Goal: Task Accomplishment & Management: Manage account settings

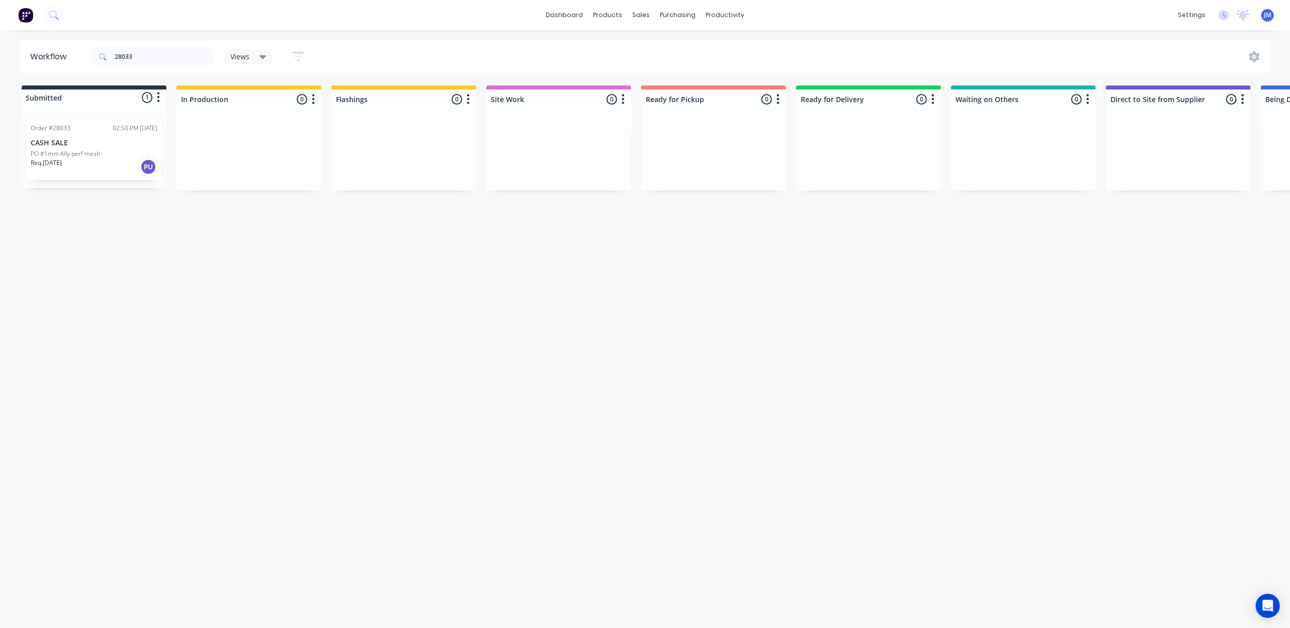
click at [100, 163] on div "Req. [DATE] PU" at bounding box center [94, 166] width 127 height 17
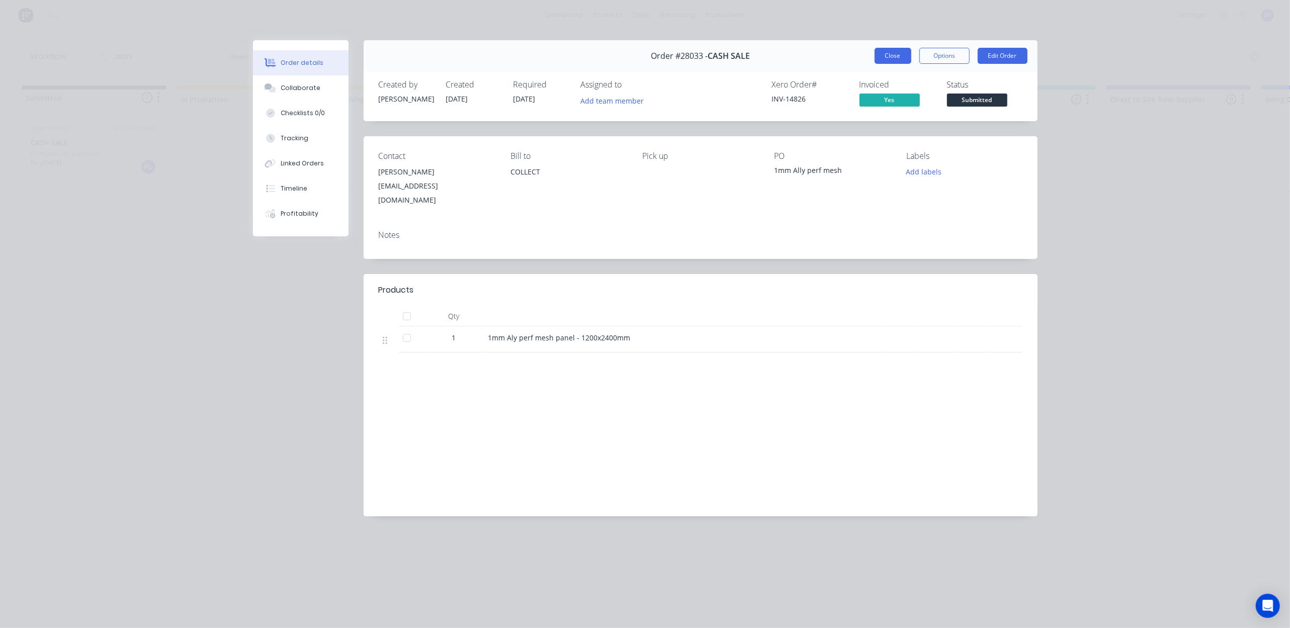
click at [884, 52] on button "Close" at bounding box center [893, 56] width 37 height 16
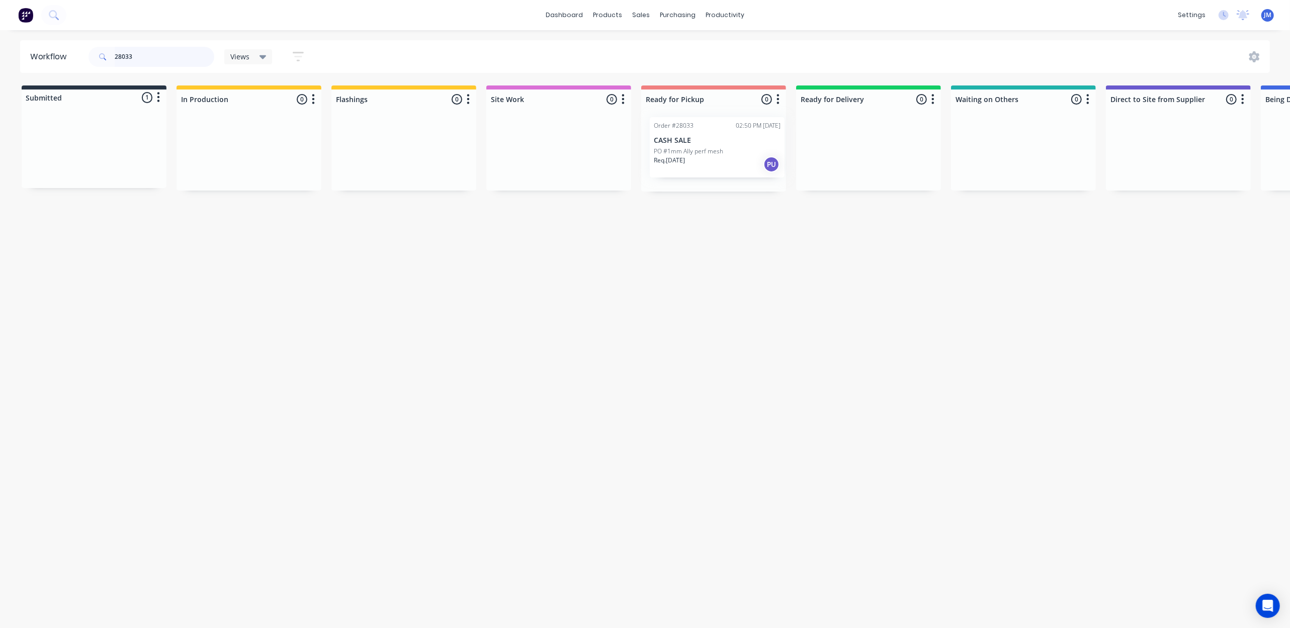
drag, startPoint x: 227, startPoint y: 164, endPoint x: 739, endPoint y: 159, distance: 511.5
click at [739, 159] on div "Submitted 1 Status colour #273444 hex #273444 Save Cancel Summaries Total order…" at bounding box center [903, 138] width 1823 height 106
type input "2"
drag, startPoint x: 76, startPoint y: 159, endPoint x: 656, endPoint y: 171, distance: 580.0
click at [656, 171] on div "Submitted 1 Status colour #273444 hex #273444 Save Cancel Summaries Total order…" at bounding box center [903, 142] width 1823 height 114
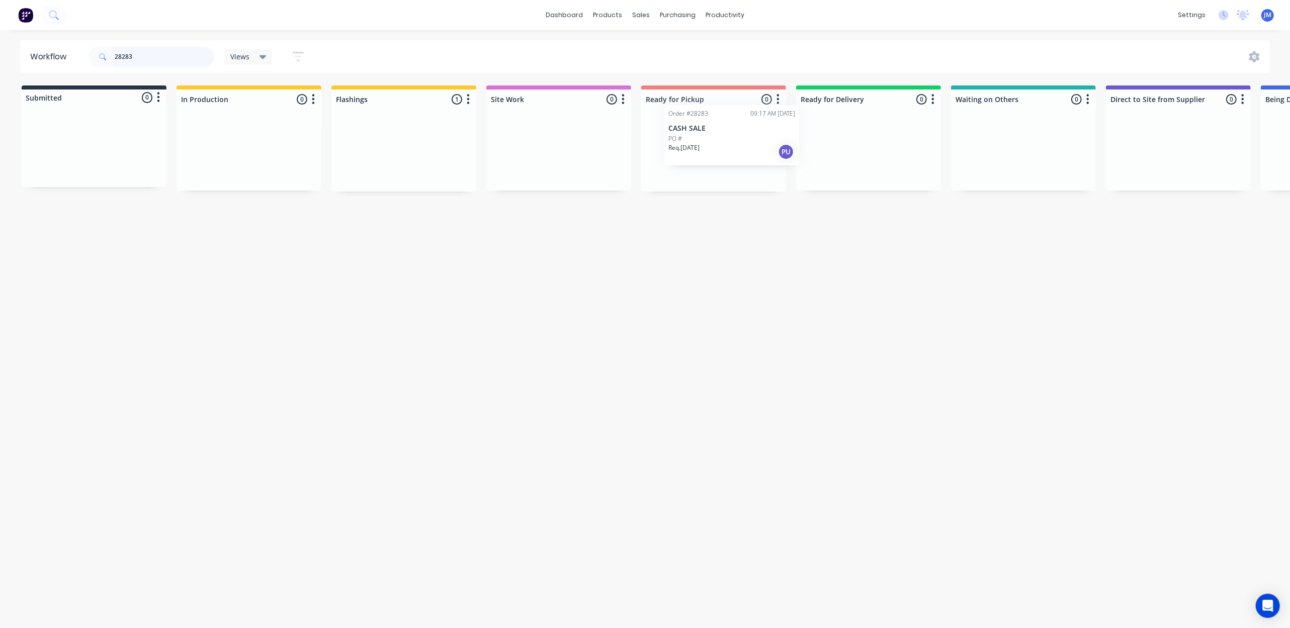
drag, startPoint x: 429, startPoint y: 144, endPoint x: 716, endPoint y: 125, distance: 287.3
click at [716, 125] on div "Submitted 0 Status colour #273444 hex #273444 Save Cancel Summaries Total order…" at bounding box center [903, 138] width 1823 height 106
drag, startPoint x: 519, startPoint y: 144, endPoint x: 817, endPoint y: 158, distance: 297.5
click at [817, 158] on div "Submitted 0 Status colour #273444 hex #273444 Save Cancel Summaries Total order…" at bounding box center [903, 138] width 1823 height 106
click at [876, 262] on div "Mark as Delivered" at bounding box center [879, 260] width 101 height 21
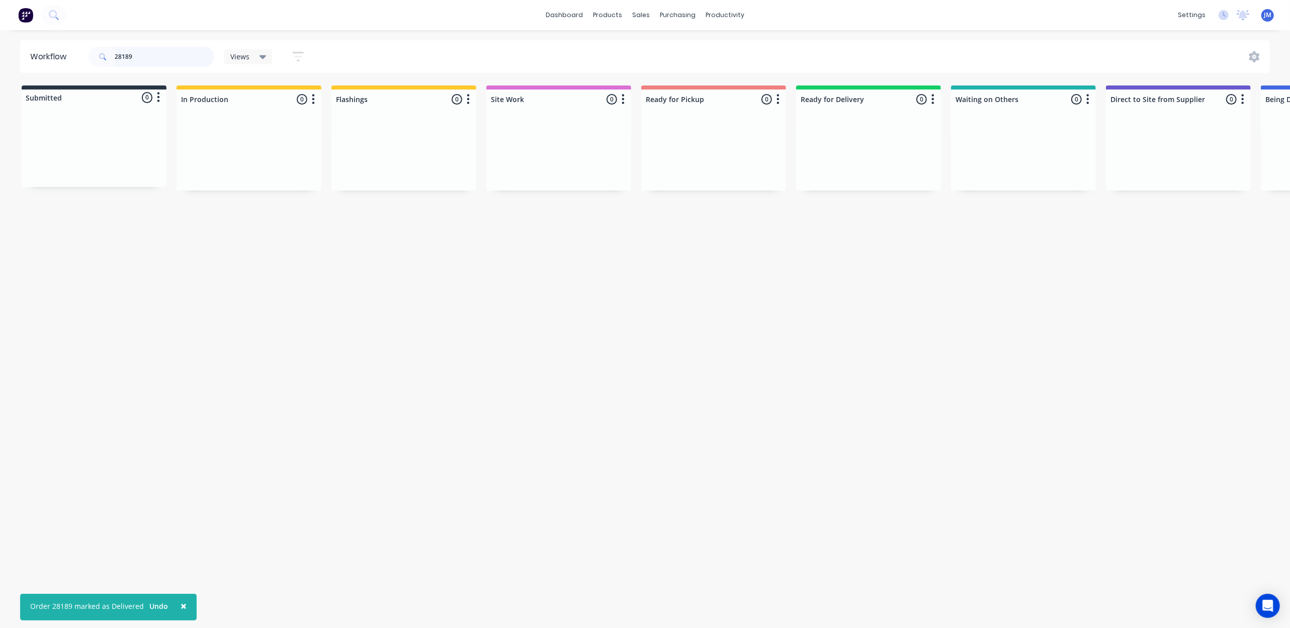
click at [149, 51] on input "28189" at bounding box center [165, 57] width 100 height 20
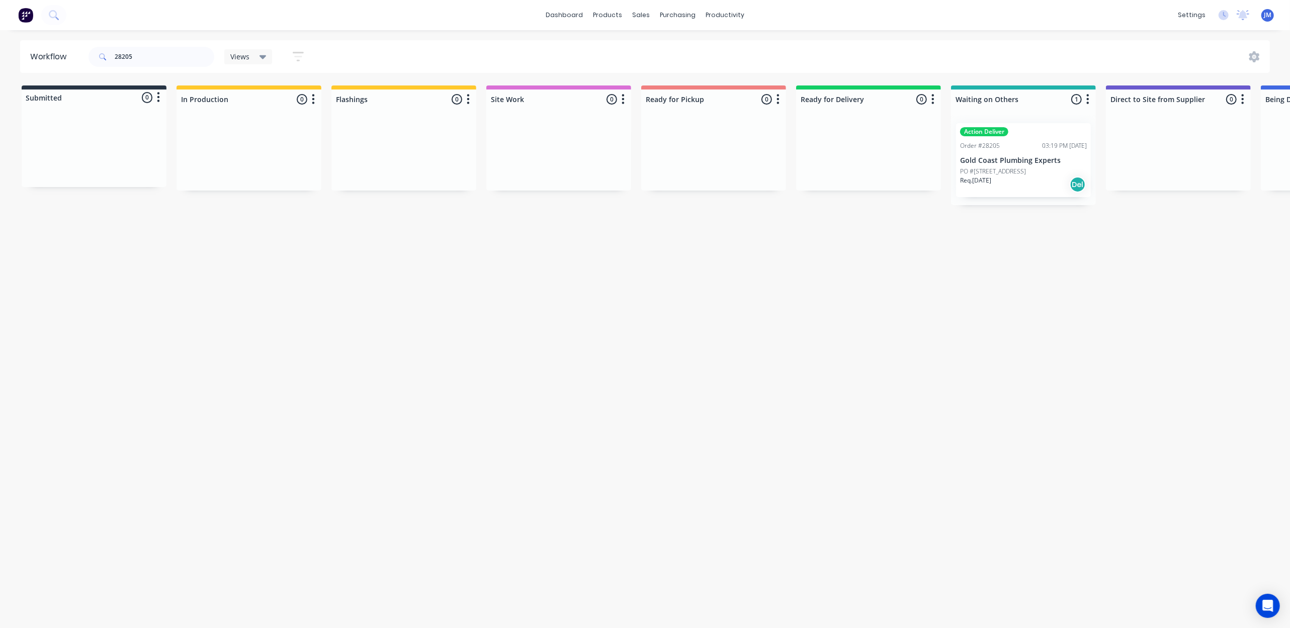
drag, startPoint x: 1012, startPoint y: 173, endPoint x: 1019, endPoint y: 177, distance: 7.9
click at [1040, 249] on div "Mark as Delivered" at bounding box center [1064, 250] width 101 height 21
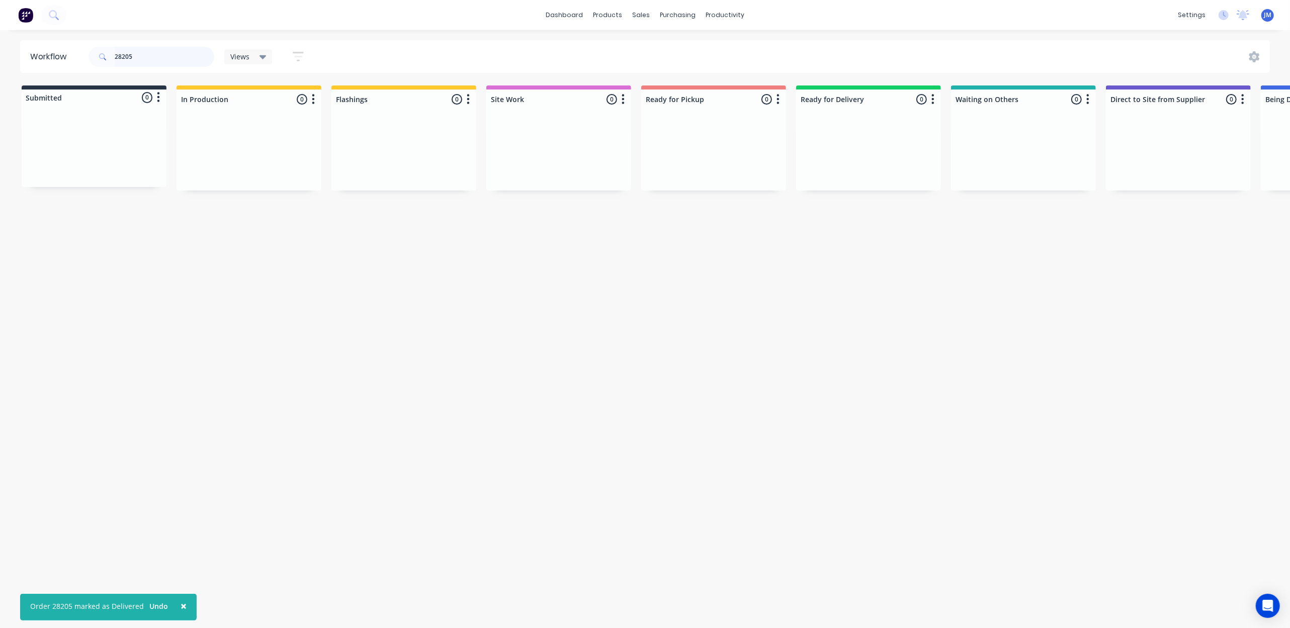
drag, startPoint x: 162, startPoint y: 53, endPoint x: 196, endPoint y: 63, distance: 35.5
click at [166, 53] on input "28205" at bounding box center [165, 57] width 100 height 20
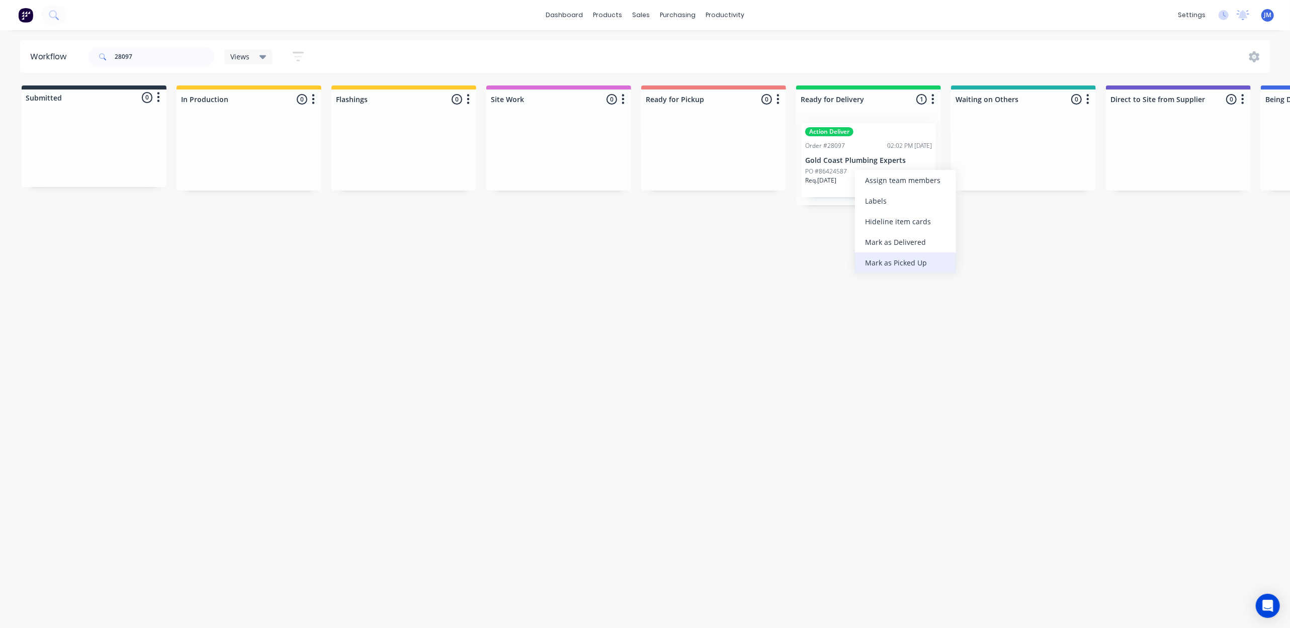
drag, startPoint x: 905, startPoint y: 256, endPoint x: 590, endPoint y: 213, distance: 317.7
click at [904, 256] on div "Mark as Picked Up" at bounding box center [905, 262] width 101 height 21
click at [165, 60] on input "28097" at bounding box center [165, 57] width 100 height 20
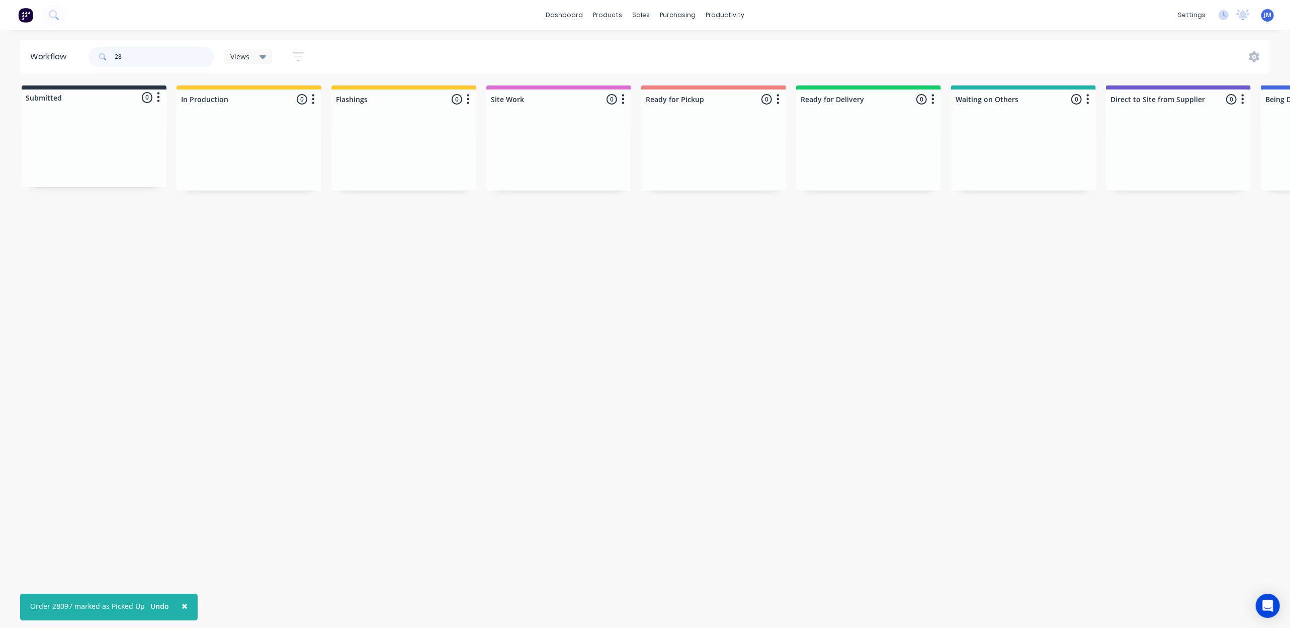
type input "2"
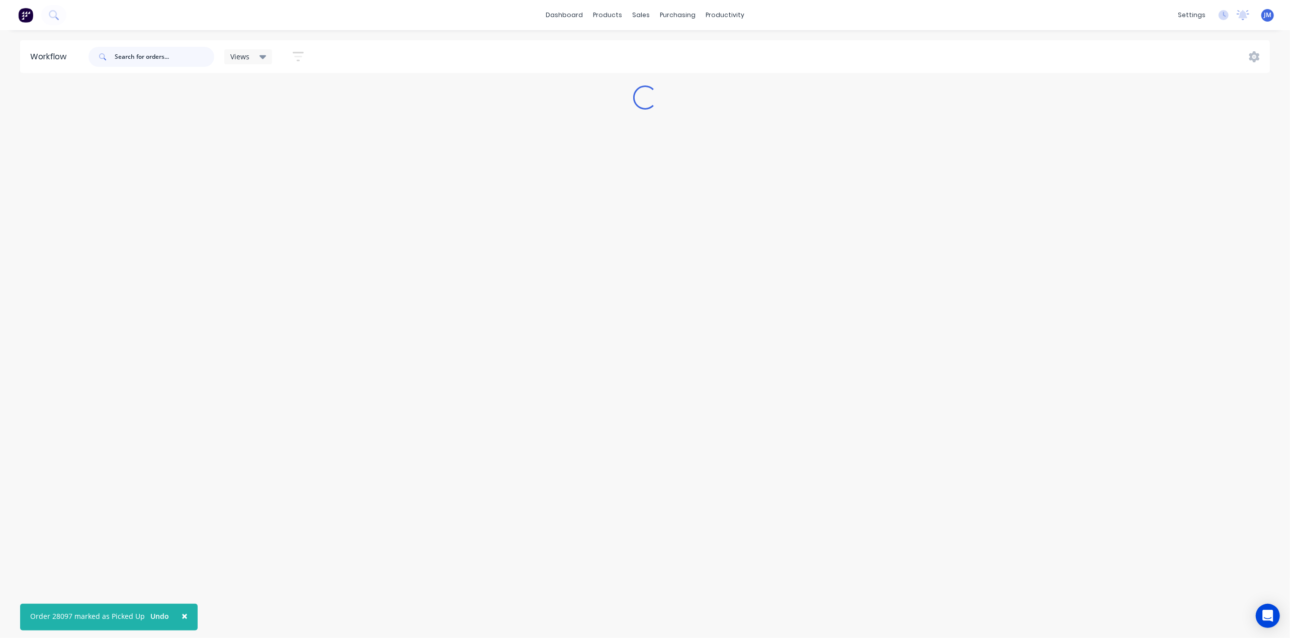
click at [146, 62] on input "text" at bounding box center [165, 57] width 100 height 20
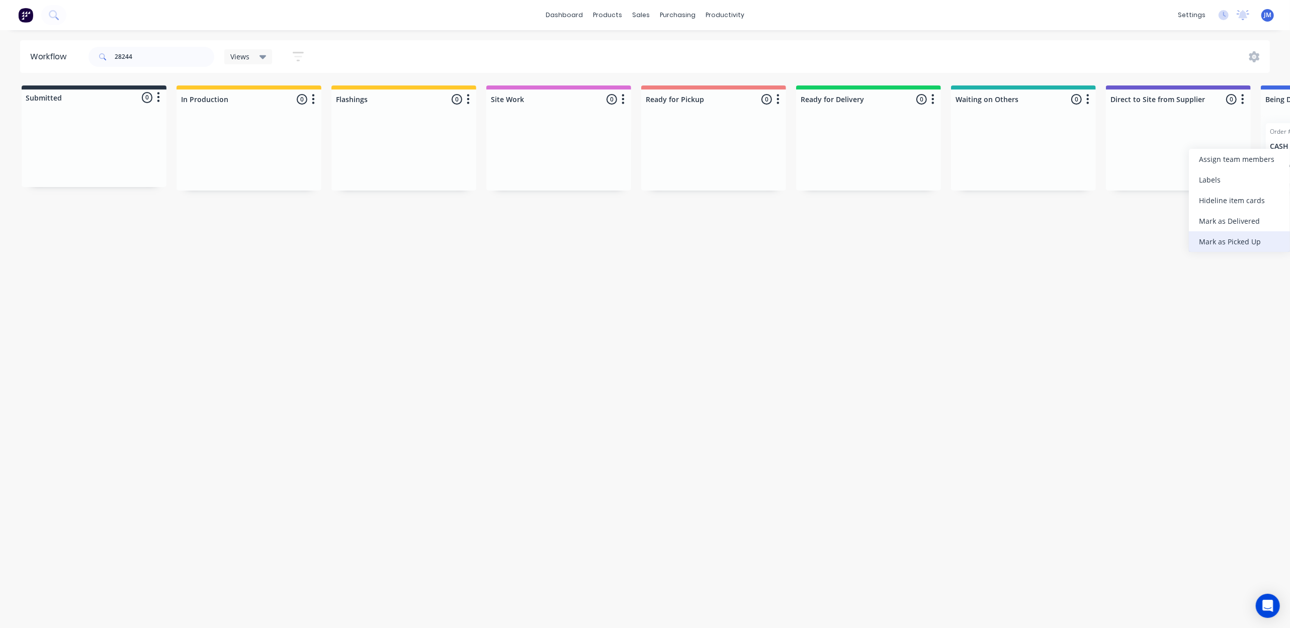
click at [1236, 246] on div "Mark as Picked Up" at bounding box center [1239, 241] width 101 height 21
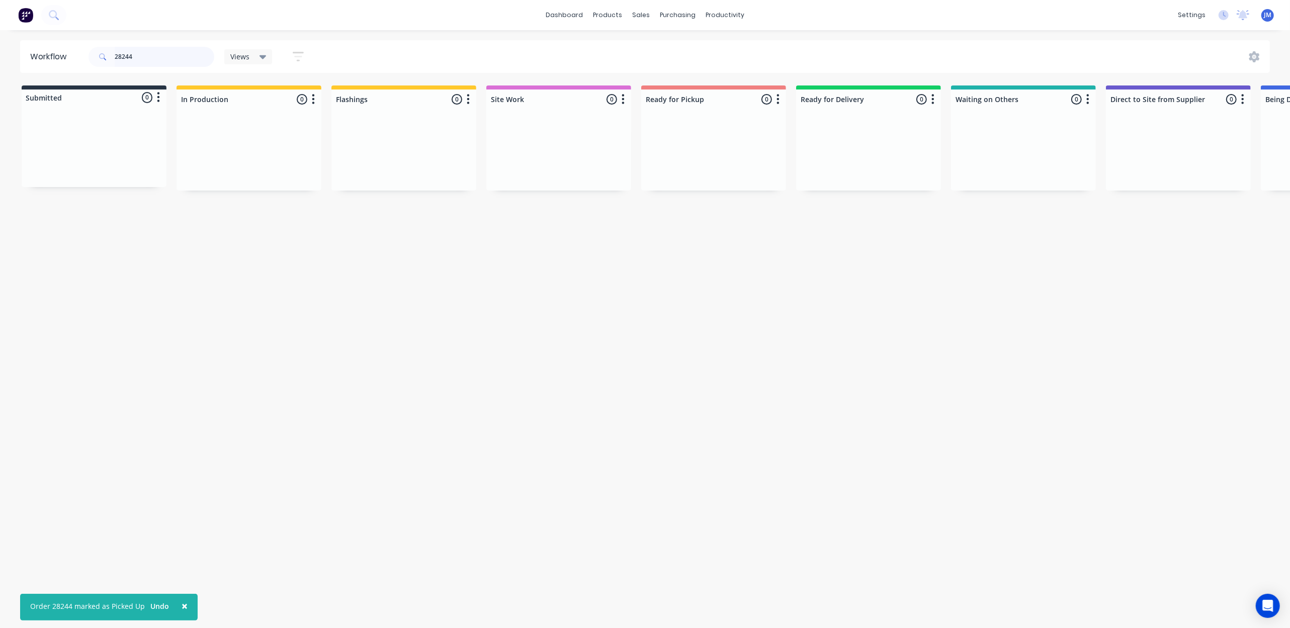
click at [137, 58] on input "28244" at bounding box center [165, 57] width 100 height 20
type input "2"
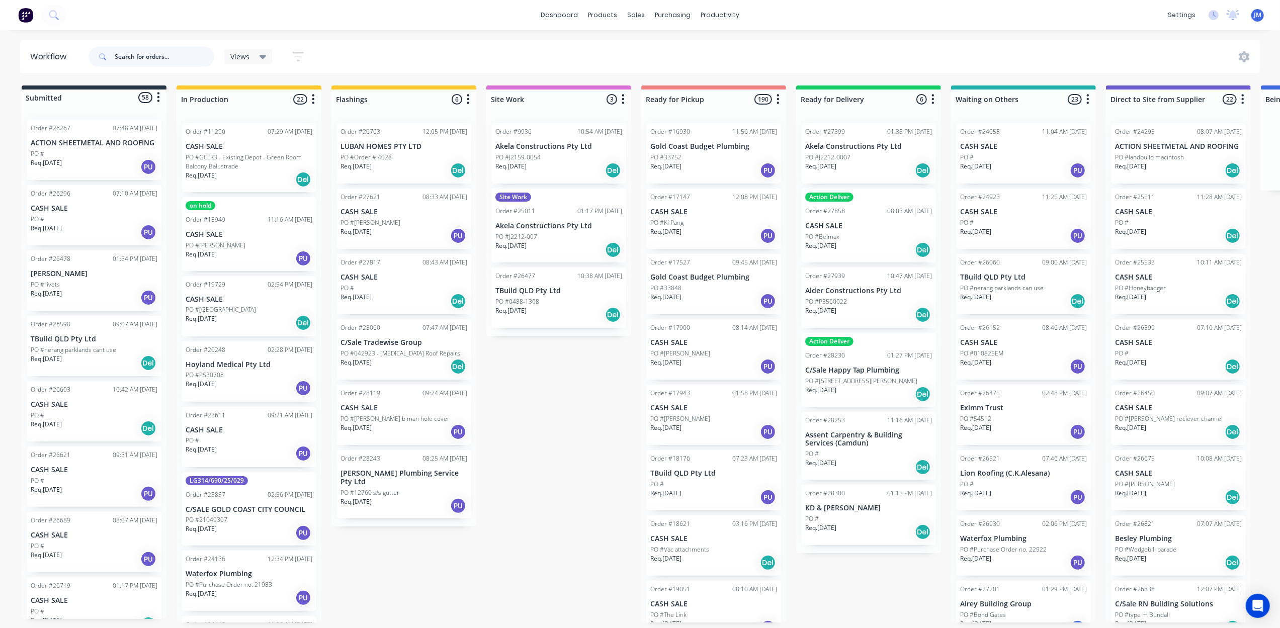
click at [147, 56] on input "text" at bounding box center [165, 57] width 100 height 20
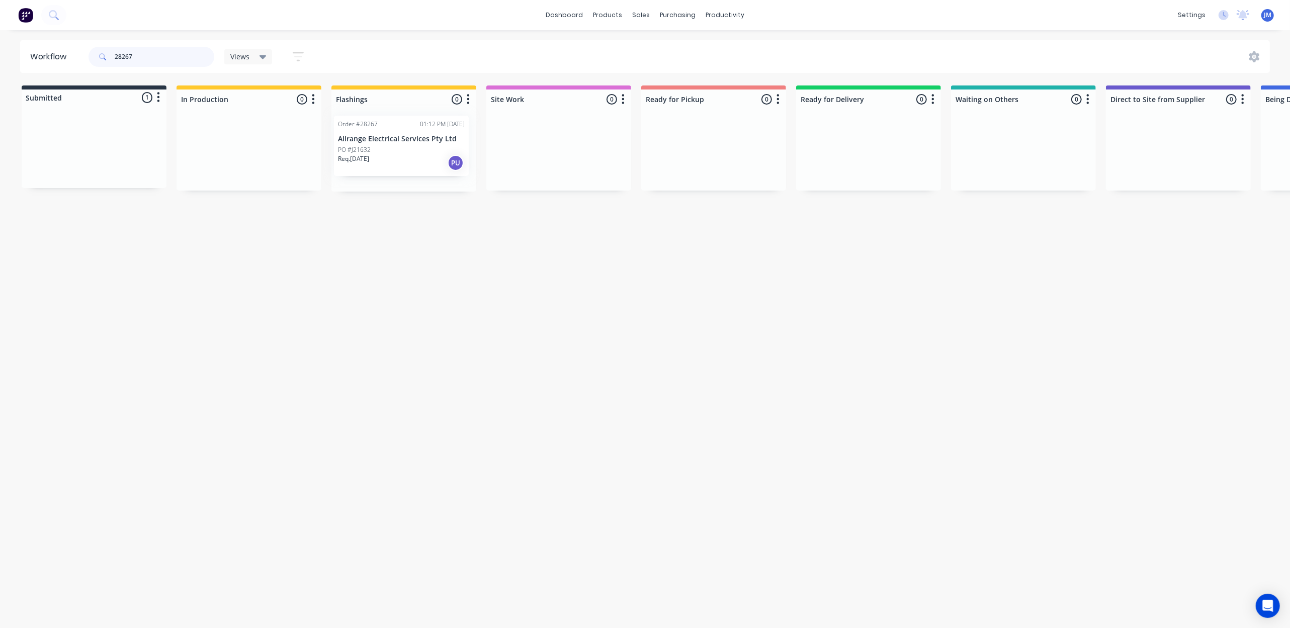
drag, startPoint x: 107, startPoint y: 167, endPoint x: 417, endPoint y: 163, distance: 309.8
click at [417, 163] on div "Submitted 1 Status colour #273444 hex #273444 Save Cancel Summaries Total order…" at bounding box center [903, 138] width 1823 height 106
drag, startPoint x: 85, startPoint y: 154, endPoint x: 384, endPoint y: 157, distance: 299.2
click at [384, 157] on div "Submitted 1 Status colour #273444 hex #273444 Save Cancel Summaries Total order…" at bounding box center [903, 138] width 1823 height 106
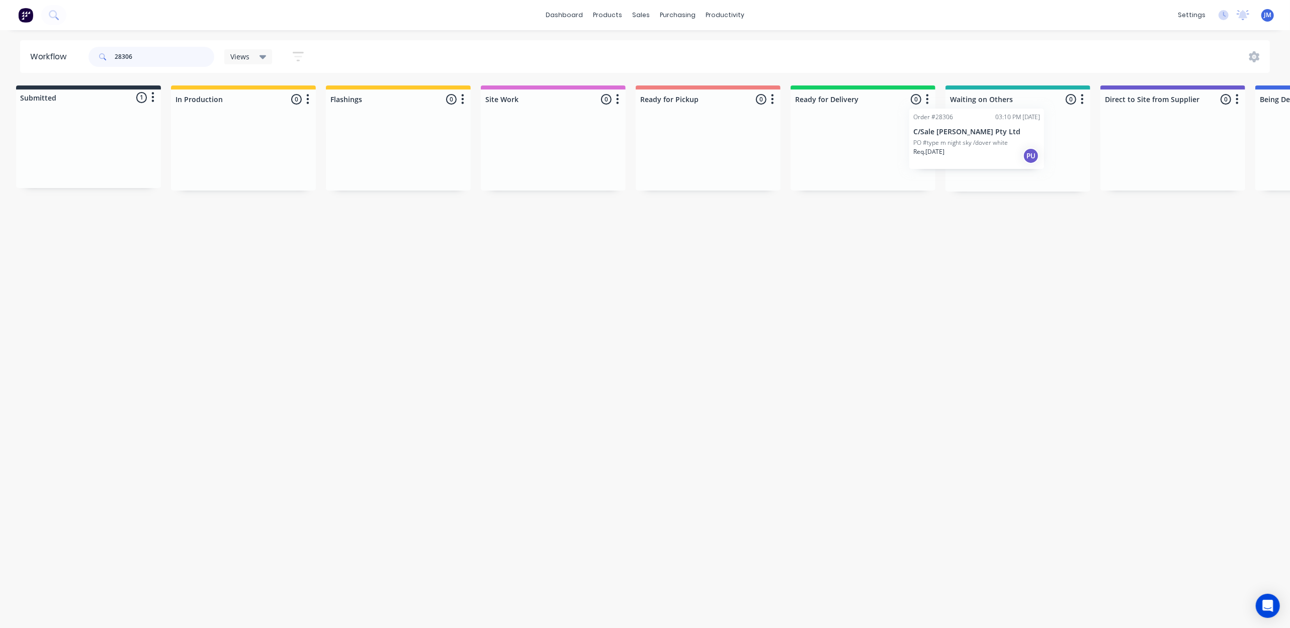
drag, startPoint x: 100, startPoint y: 160, endPoint x: 1017, endPoint y: 139, distance: 917.5
click at [1017, 141] on div "Submitted 1 Status colour #273444 hex #273444 Save Cancel Summaries Total order…" at bounding box center [897, 138] width 1823 height 106
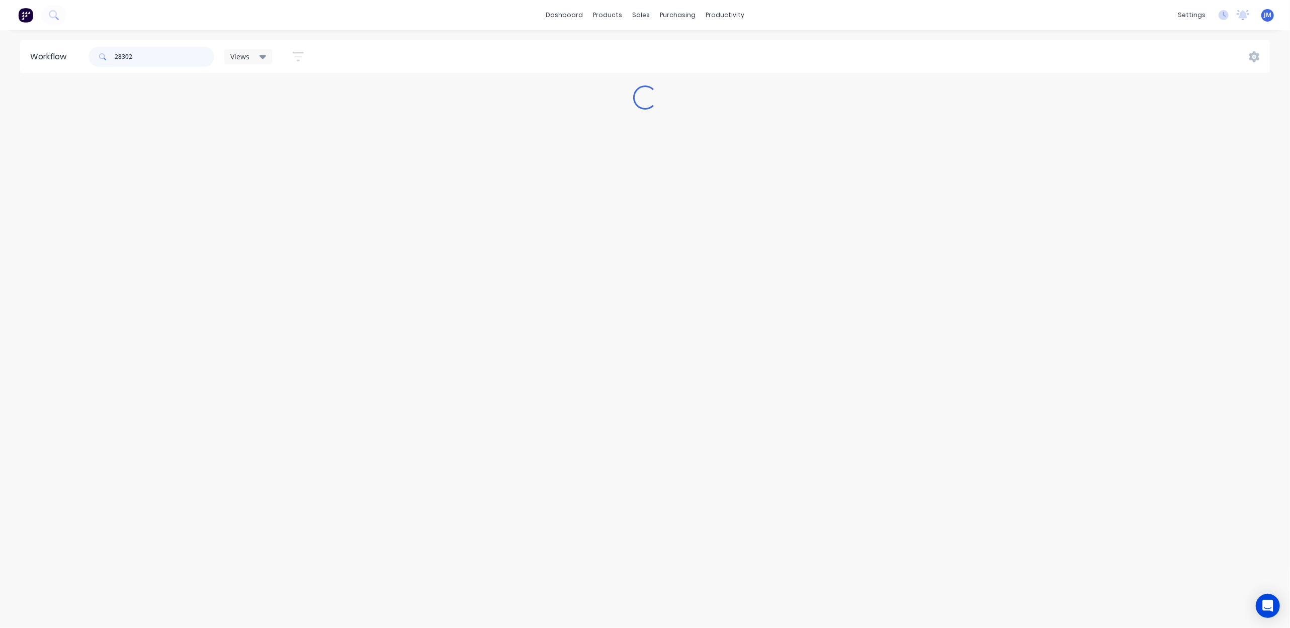
scroll to position [0, 0]
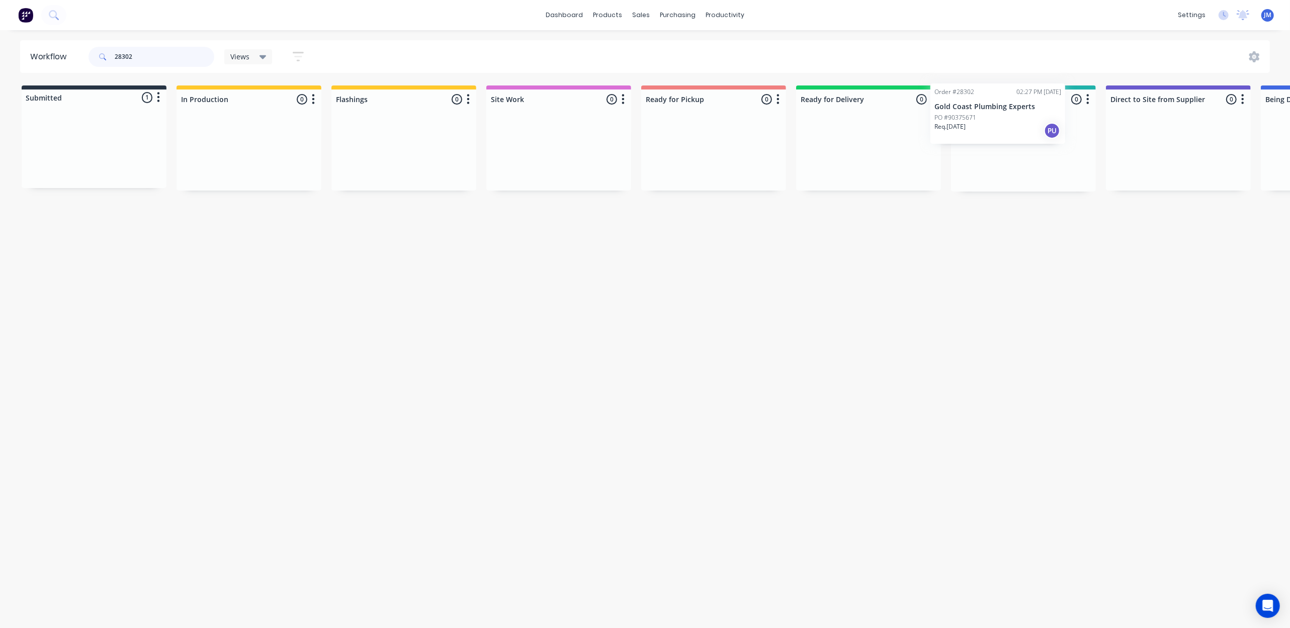
drag, startPoint x: 118, startPoint y: 153, endPoint x: 1019, endPoint y: 117, distance: 901.9
click at [1012, 117] on div "Submitted 1 Status colour #273444 hex #273444 Save Cancel Summaries Total order…" at bounding box center [903, 138] width 1823 height 106
drag, startPoint x: 109, startPoint y: 154, endPoint x: 1019, endPoint y: 136, distance: 909.9
click at [1002, 139] on div "Submitted 1 Status colour #273444 hex #273444 Save Cancel Summaries Total order…" at bounding box center [903, 138] width 1823 height 106
drag, startPoint x: 94, startPoint y: 135, endPoint x: 401, endPoint y: 114, distance: 308.5
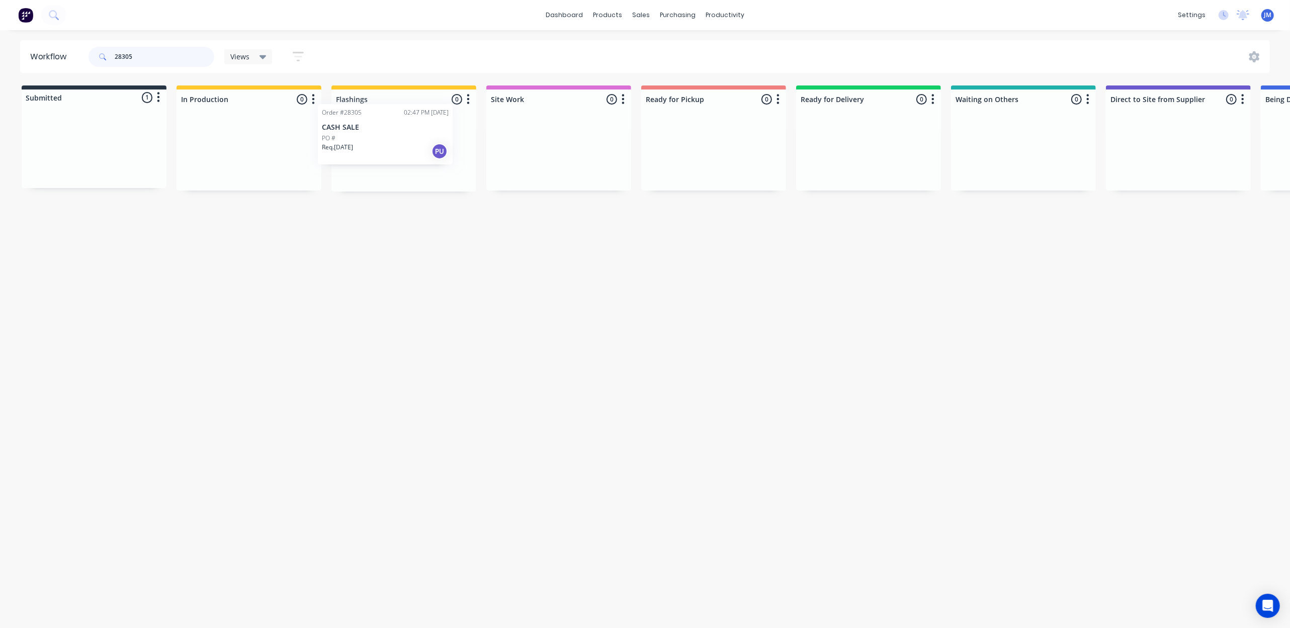
click at [389, 119] on div "Submitted 1 Status colour #273444 hex #273444 Save Cancel Summaries Total order…" at bounding box center [903, 138] width 1823 height 106
click at [704, 248] on div "Mark as Picked Up" at bounding box center [728, 250] width 101 height 21
click at [150, 57] on input "28284" at bounding box center [165, 57] width 100 height 20
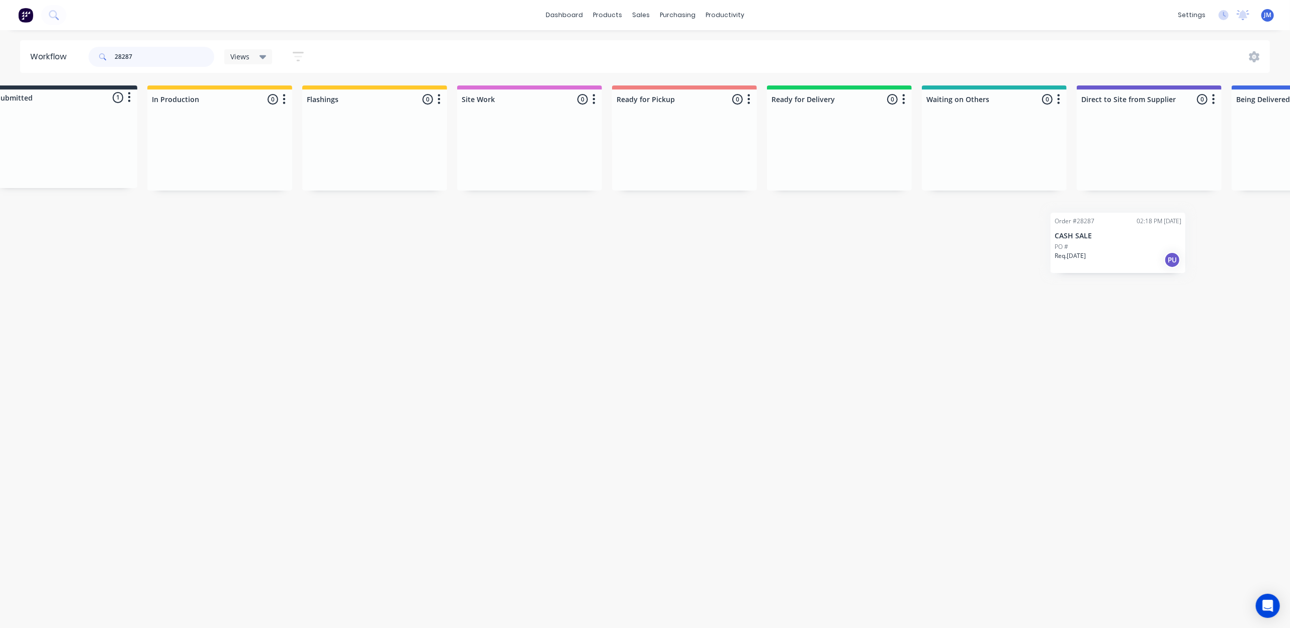
scroll to position [0, 80]
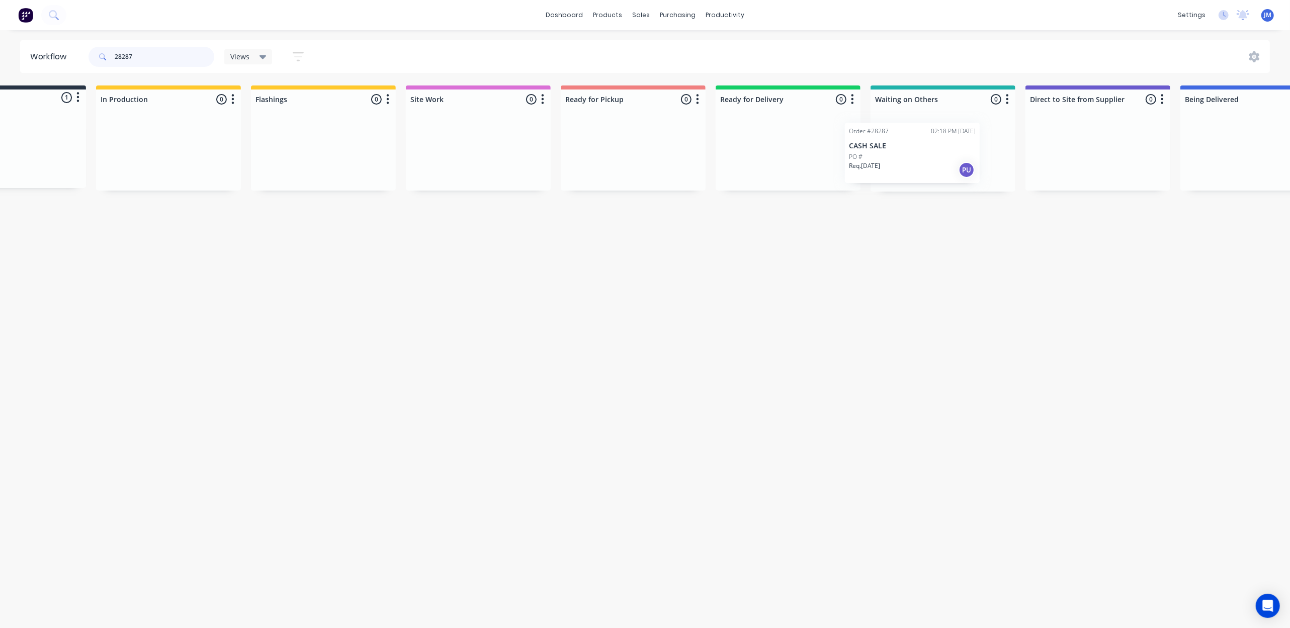
drag, startPoint x: 117, startPoint y: 168, endPoint x: 911, endPoint y: 168, distance: 794.6
click at [911, 168] on div "Submitted 1 Status colour #273444 hex #273444 Save Cancel Summaries Total order…" at bounding box center [823, 138] width 1823 height 106
drag, startPoint x: 904, startPoint y: 153, endPoint x: 309, endPoint y: 141, distance: 595.5
click at [302, 143] on div "Submitted 0 Status colour #273444 hex #273444 Save Cancel Summaries Total order…" at bounding box center [823, 138] width 1823 height 106
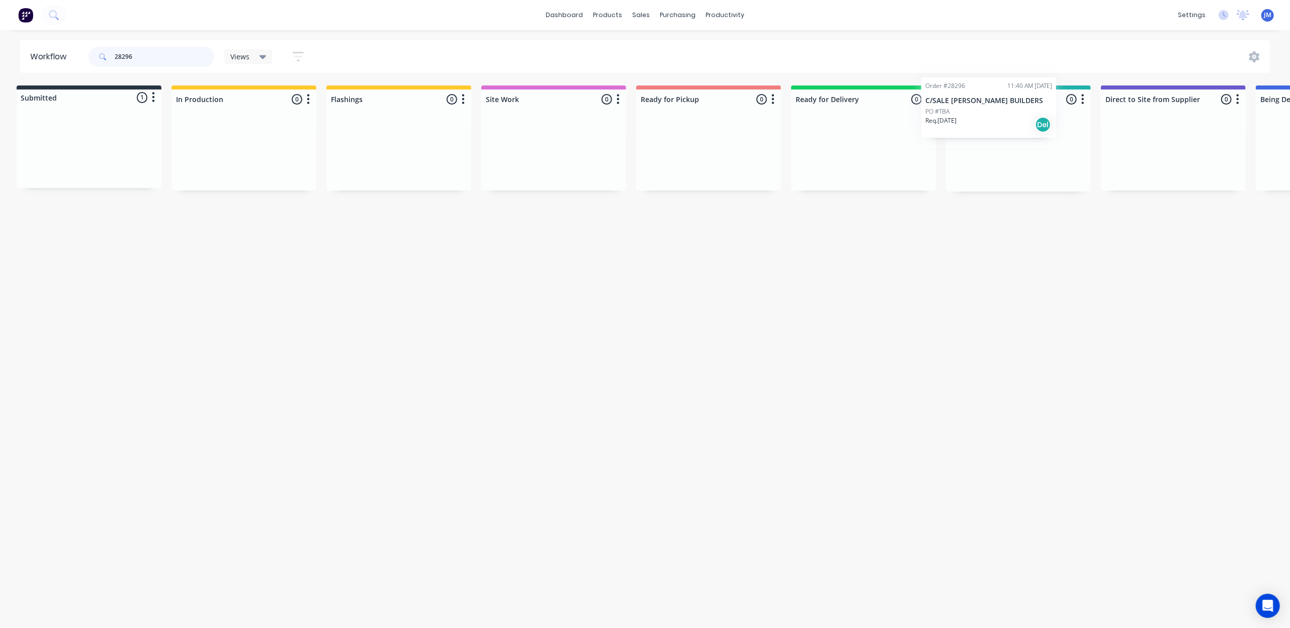
scroll to position [0, 10]
drag, startPoint x: 387, startPoint y: 135, endPoint x: 949, endPoint y: 117, distance: 563.0
click at [949, 117] on div "Submitted 1 Status colour #273444 hex #273444 Save Cancel Summaries Total order…" at bounding box center [893, 138] width 1823 height 106
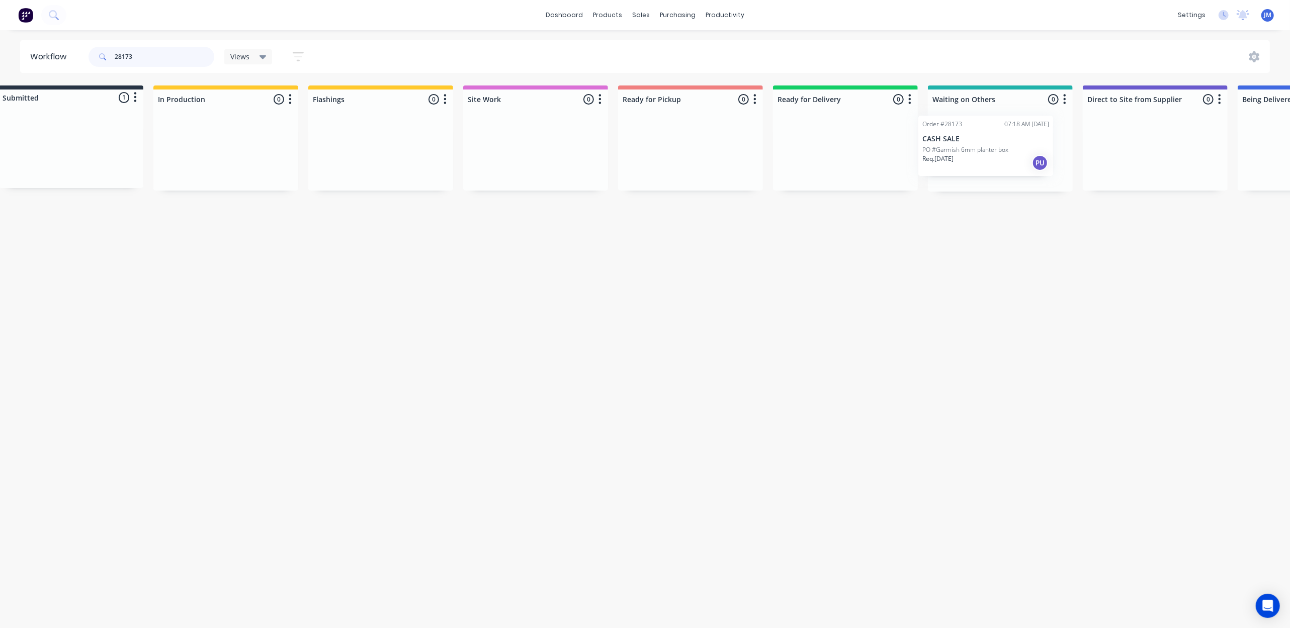
drag, startPoint x: 162, startPoint y: 159, endPoint x: 978, endPoint y: 135, distance: 816.6
click at [1002, 142] on div "Submitted 1 Status colour #273444 hex #273444 Save Cancel Summaries Total order…" at bounding box center [880, 138] width 1823 height 106
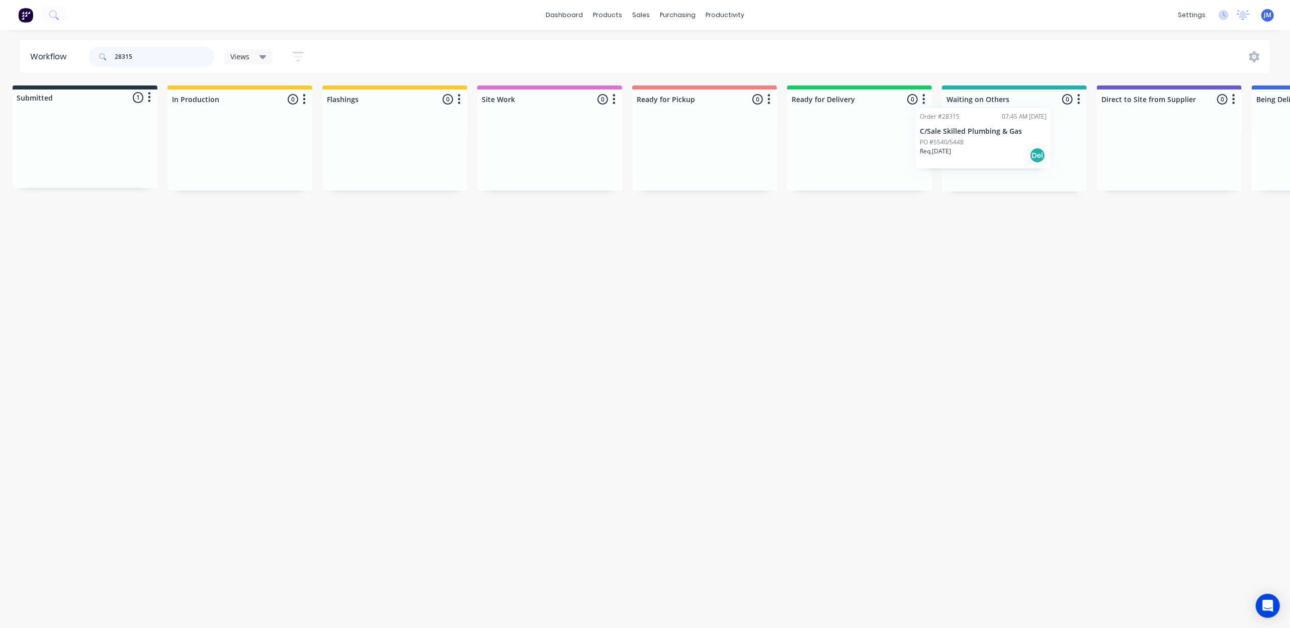
scroll to position [0, 14]
drag, startPoint x: 91, startPoint y: 143, endPoint x: 984, endPoint y: 122, distance: 892.9
click at [980, 127] on div "Submitted 1 Status colour #273444 hex #273444 Save Cancel Summaries Total order…" at bounding box center [889, 138] width 1823 height 106
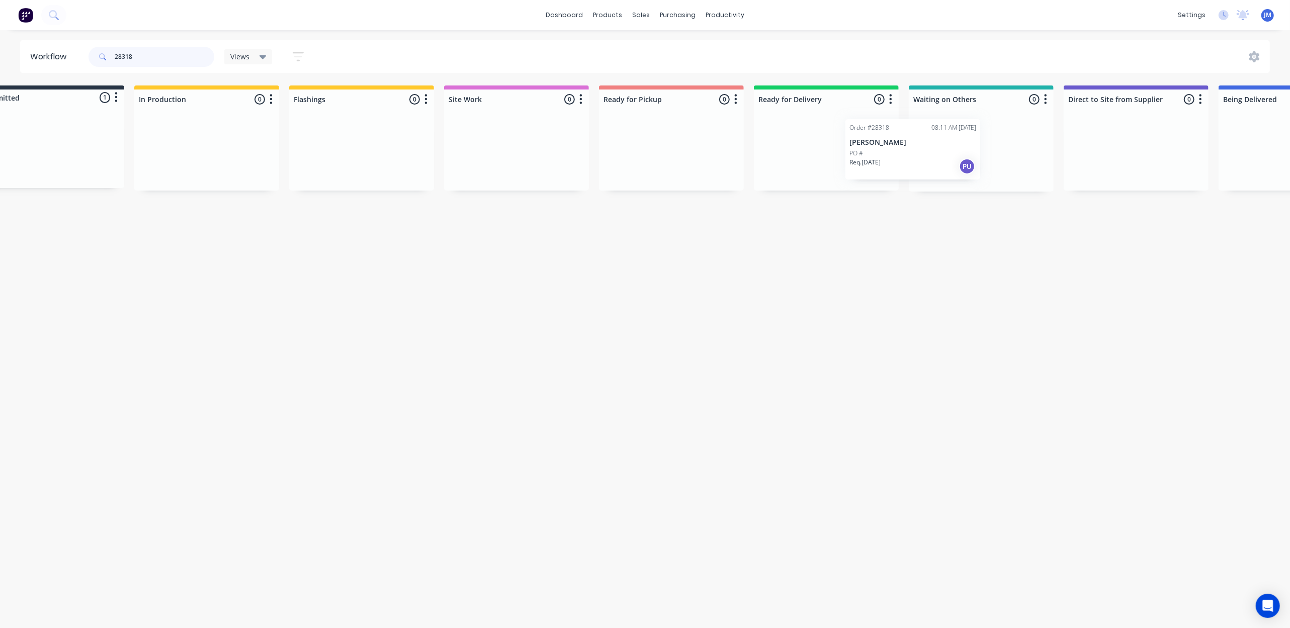
scroll to position [0, 43]
drag, startPoint x: 130, startPoint y: 156, endPoint x: 396, endPoint y: 159, distance: 266.6
click at [391, 168] on div "Submitted 1 Status colour #273444 hex #273444 Save Cancel Summaries Total order…" at bounding box center [860, 138] width 1823 height 106
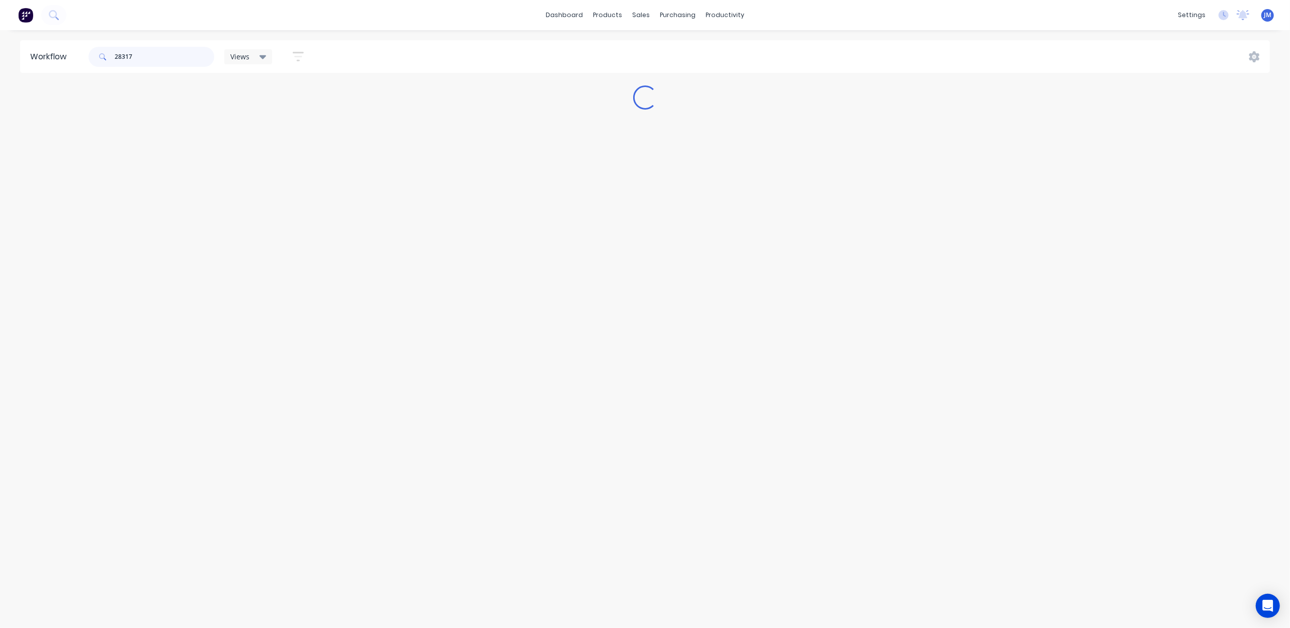
scroll to position [0, 0]
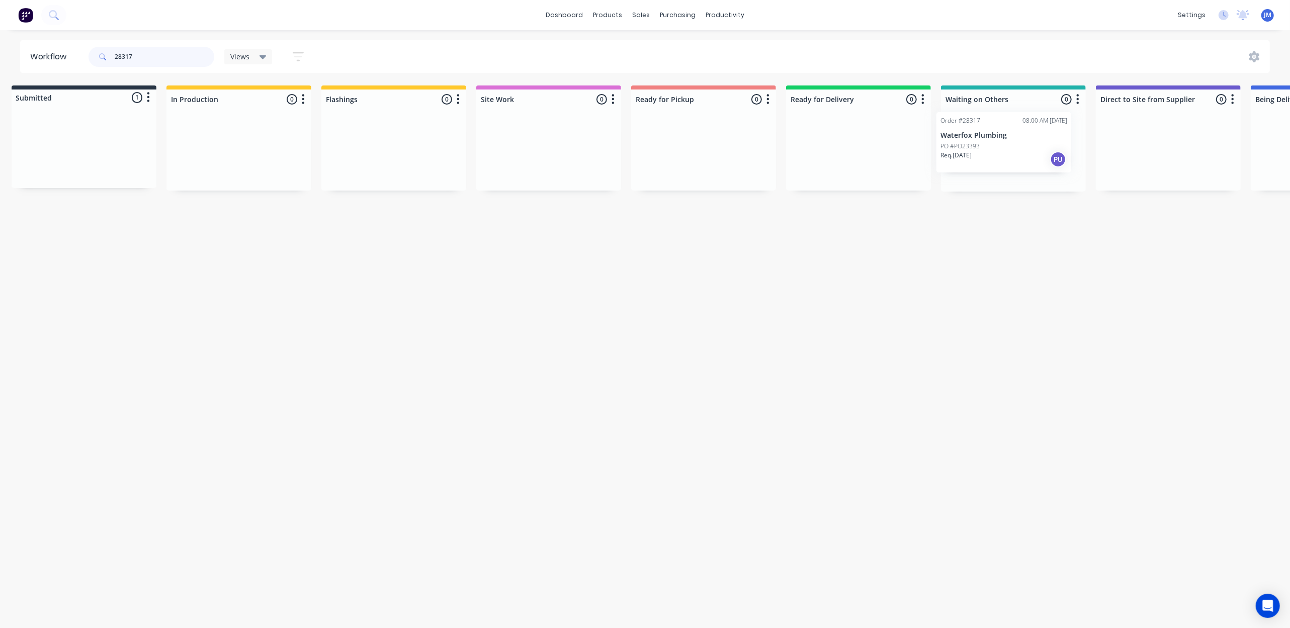
drag, startPoint x: 101, startPoint y: 144, endPoint x: 1005, endPoint y: 137, distance: 903.7
click at [1013, 137] on div "Submitted 1 Status colour #273444 hex #273444 Save Cancel Summaries Total order…" at bounding box center [893, 138] width 1823 height 106
type input "2"
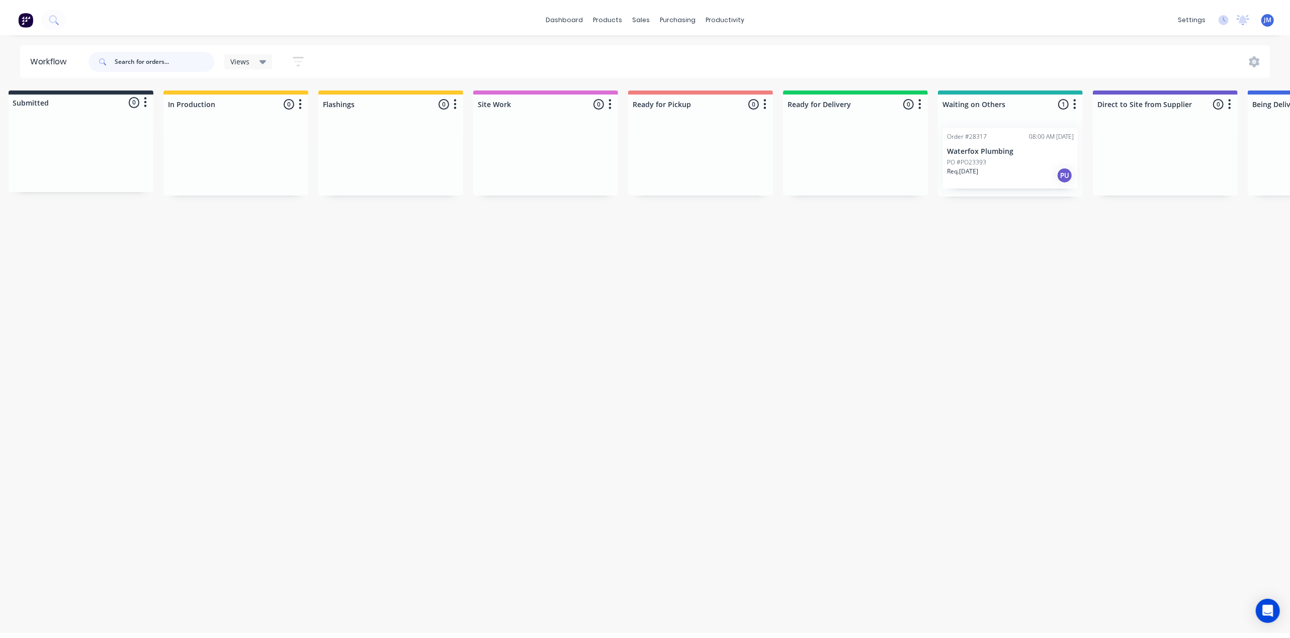
scroll to position [0, 0]
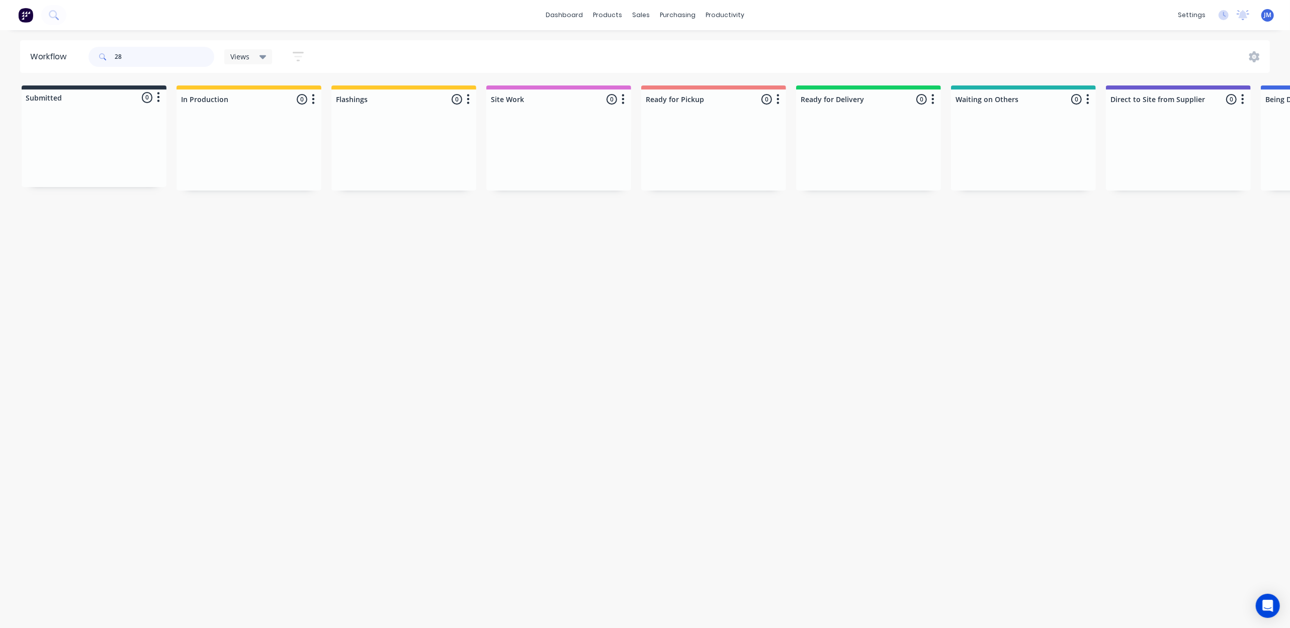
type input "2"
type input "g"
type input "s"
type input "f"
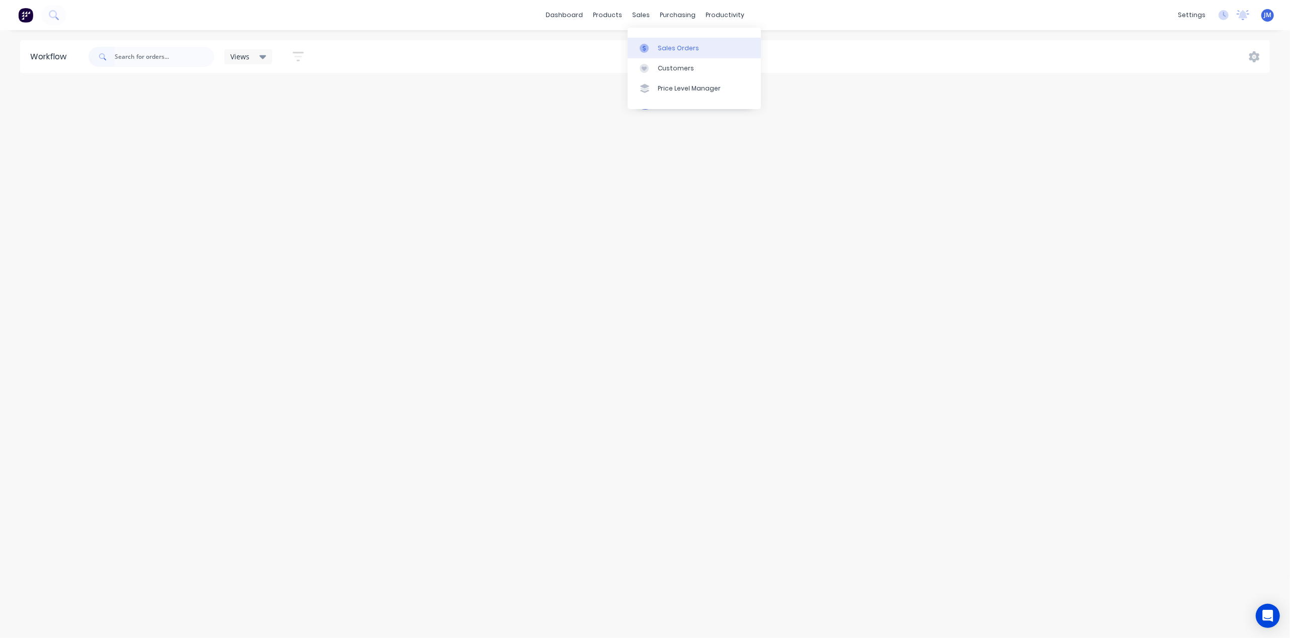
click at [656, 46] on link "Sales Orders" at bounding box center [694, 48] width 133 height 20
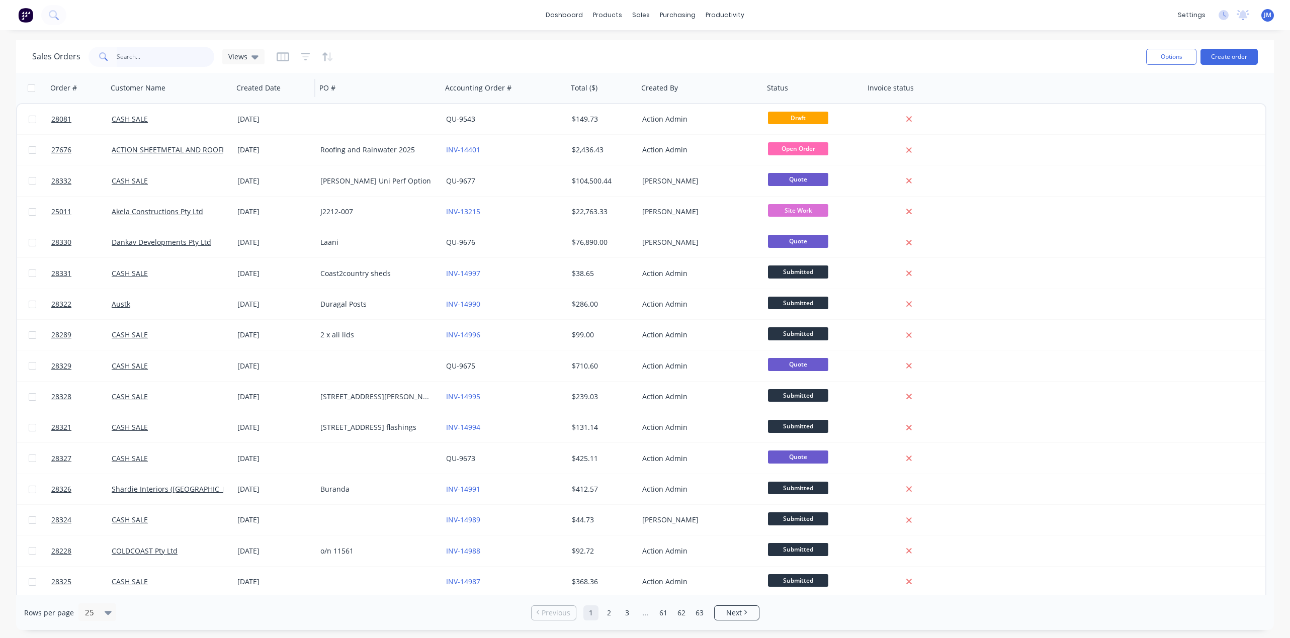
drag, startPoint x: 0, startPoint y: 0, endPoint x: 244, endPoint y: 77, distance: 255.8
click at [133, 54] on input "text" at bounding box center [166, 57] width 98 height 20
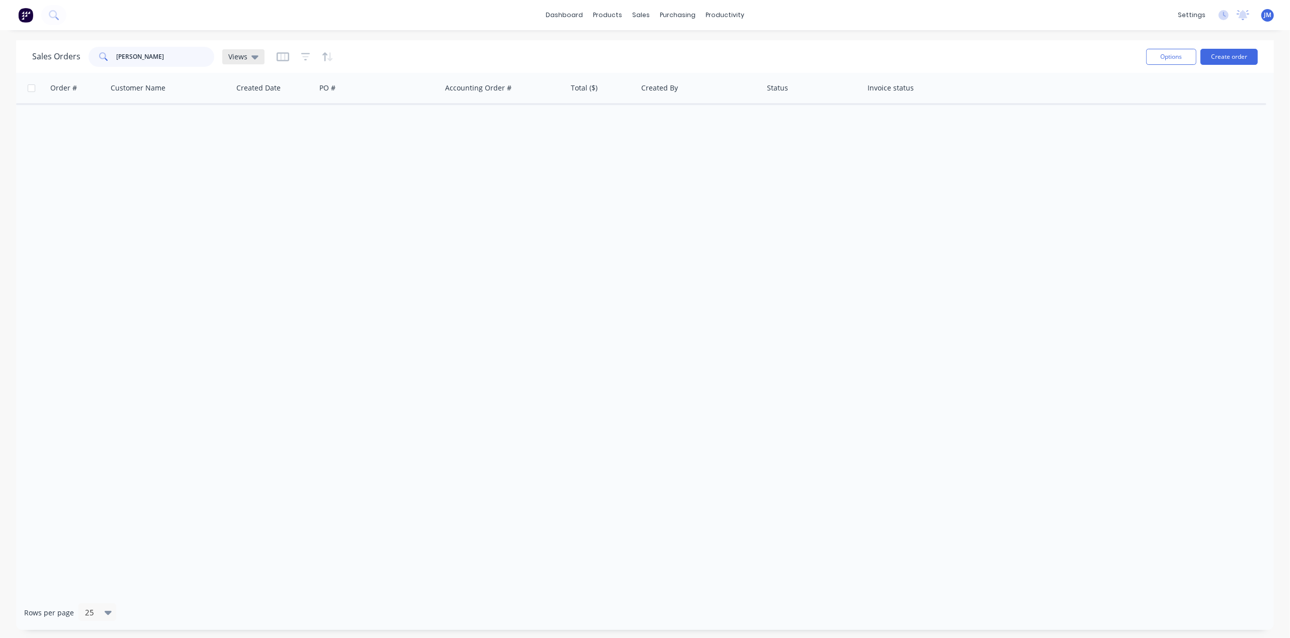
type input "greg forgan"
drag, startPoint x: 251, startPoint y: 59, endPoint x: 264, endPoint y: 75, distance: 20.8
click at [252, 59] on icon at bounding box center [254, 56] width 7 height 11
click at [276, 163] on button "Archived" at bounding box center [282, 162] width 115 height 12
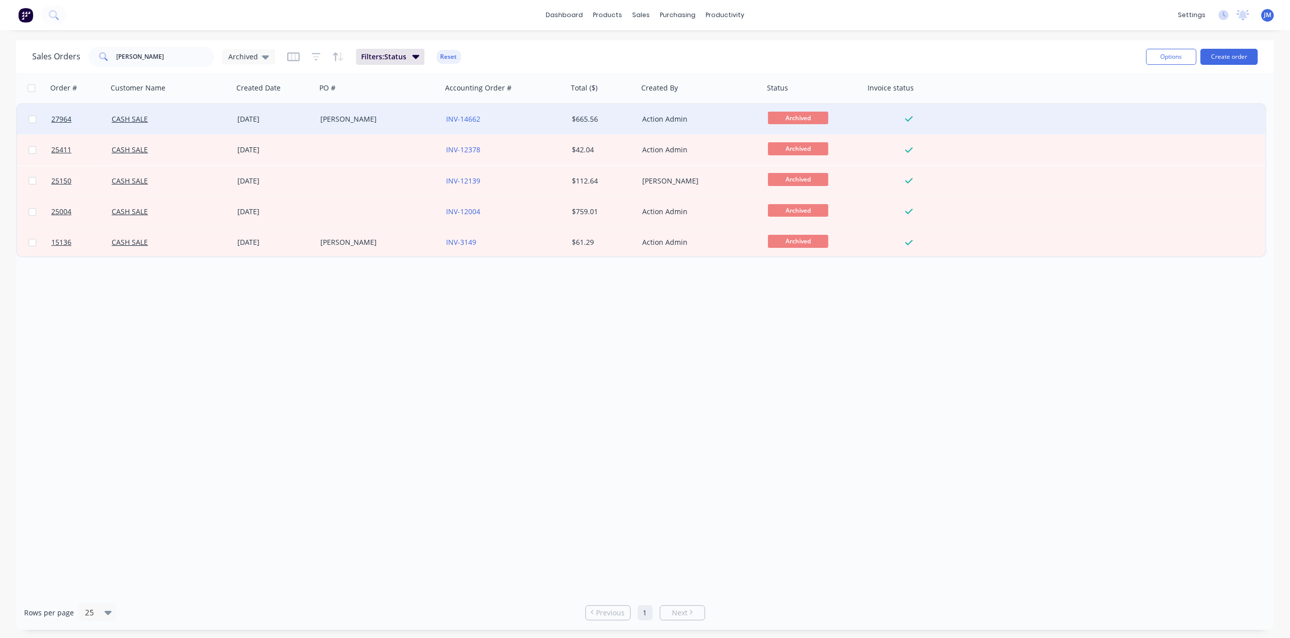
click at [294, 121] on div "19 Aug 2025" at bounding box center [274, 119] width 75 height 10
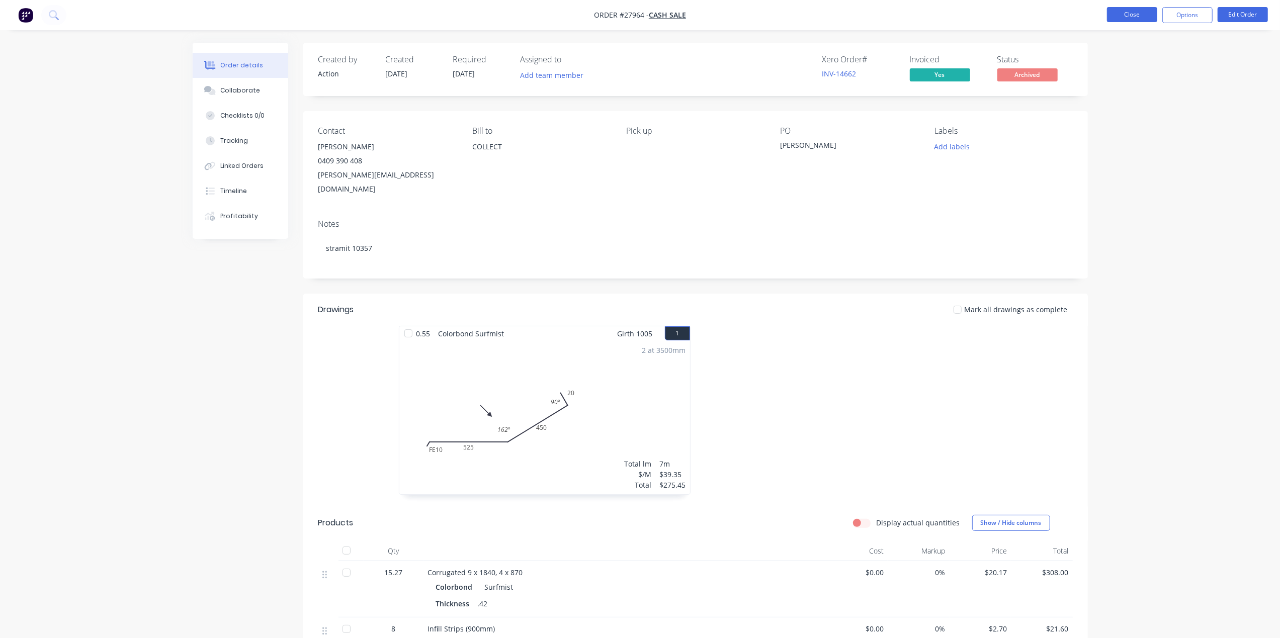
click at [1153, 21] on button "Close" at bounding box center [1132, 14] width 50 height 15
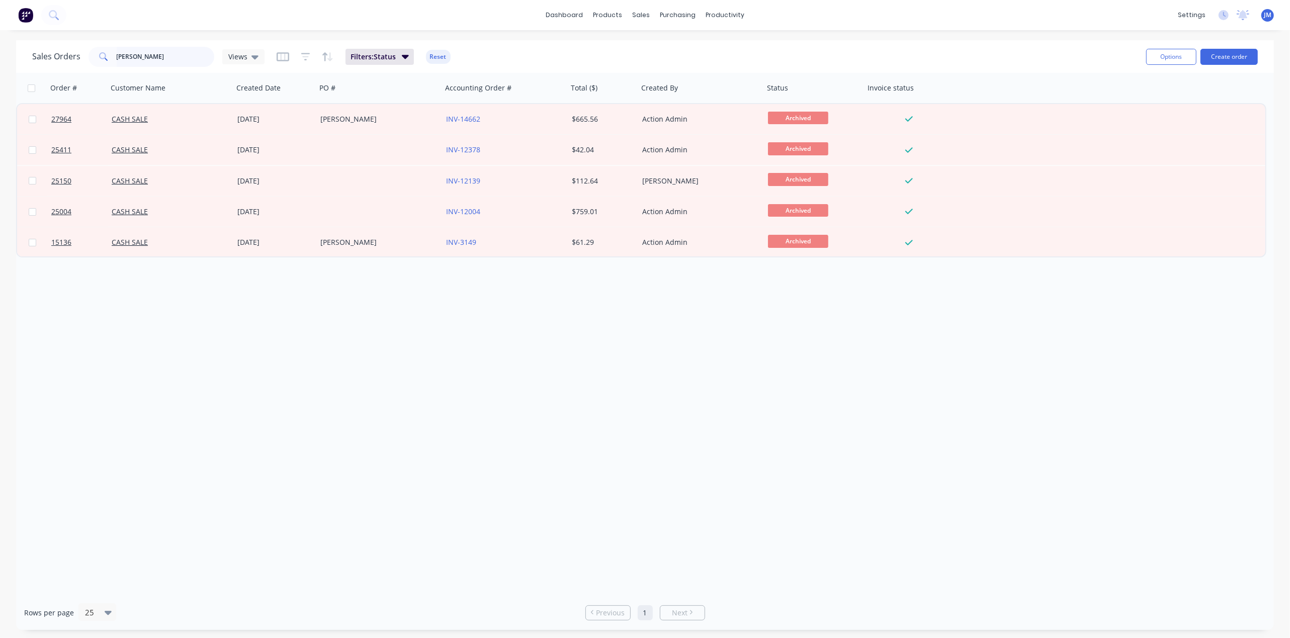
drag, startPoint x: 165, startPoint y: 60, endPoint x: 173, endPoint y: 59, distance: 8.1
click at [168, 59] on input "greg forgan" at bounding box center [166, 57] width 98 height 20
type input "g"
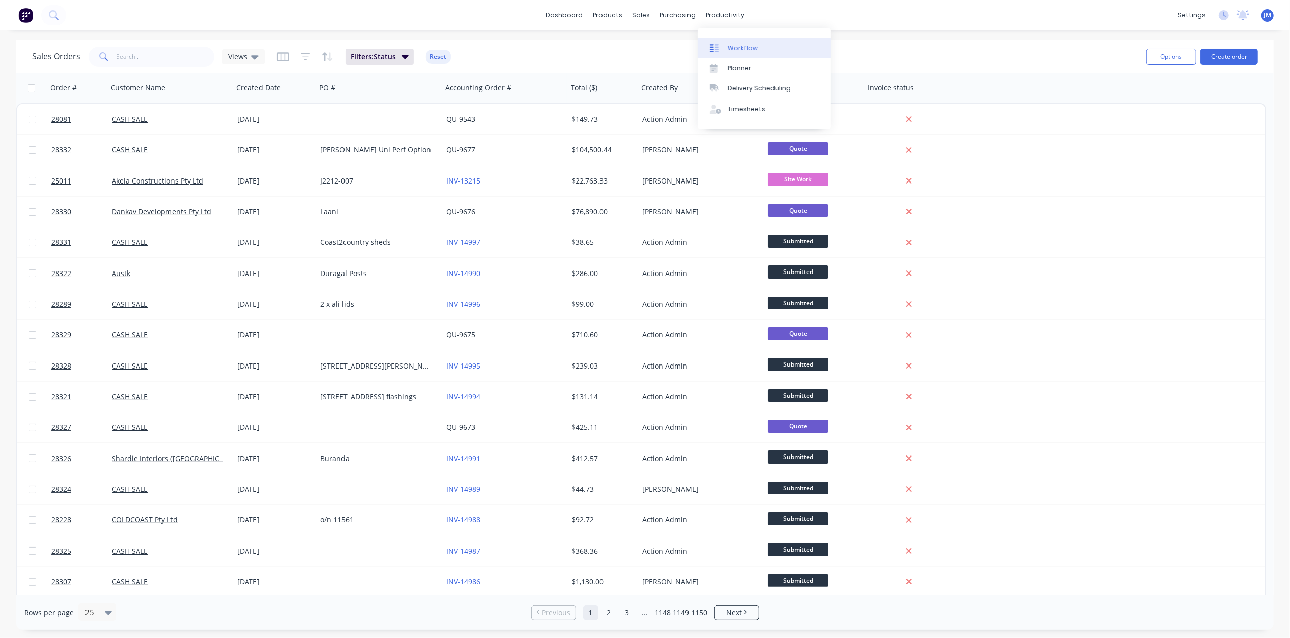
click at [747, 39] on link "Workflow" at bounding box center [764, 48] width 133 height 20
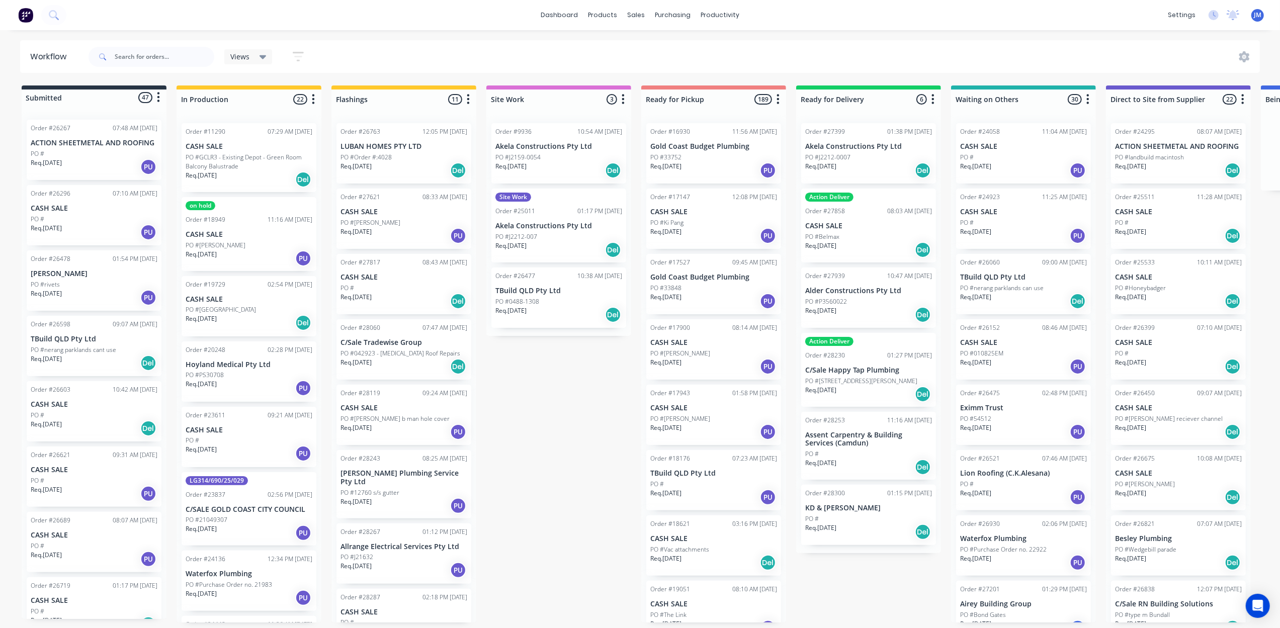
click at [153, 68] on div at bounding box center [152, 57] width 126 height 30
drag, startPoint x: 153, startPoint y: 58, endPoint x: 179, endPoint y: 76, distance: 31.8
click at [154, 57] on input "text" at bounding box center [165, 57] width 100 height 20
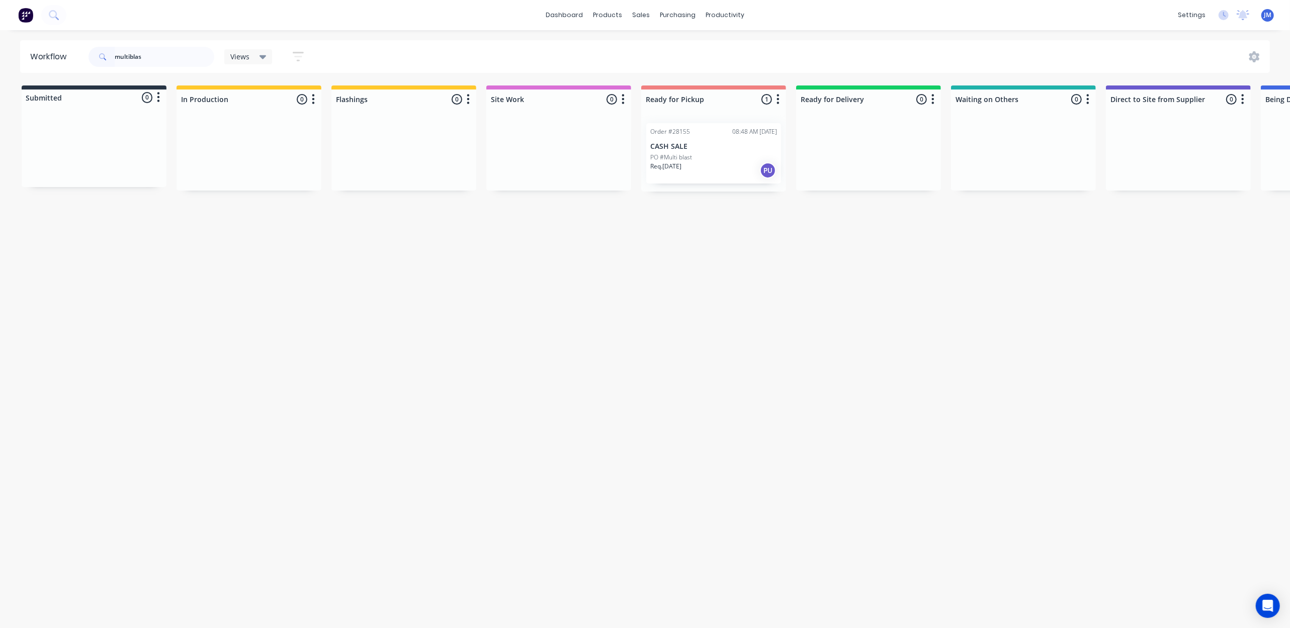
click at [712, 155] on div "PO #Multi blast" at bounding box center [713, 157] width 127 height 9
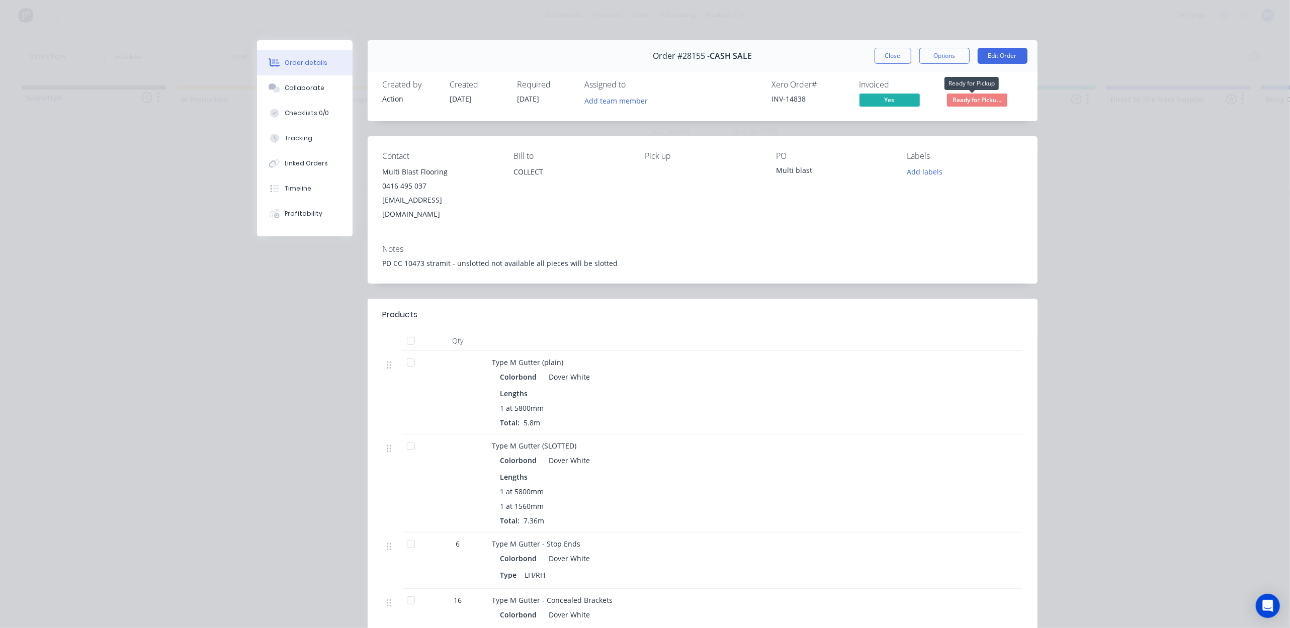
drag, startPoint x: 958, startPoint y: 100, endPoint x: 962, endPoint y: 110, distance: 10.8
click at [958, 101] on span "Ready for Picku..." at bounding box center [977, 100] width 60 height 13
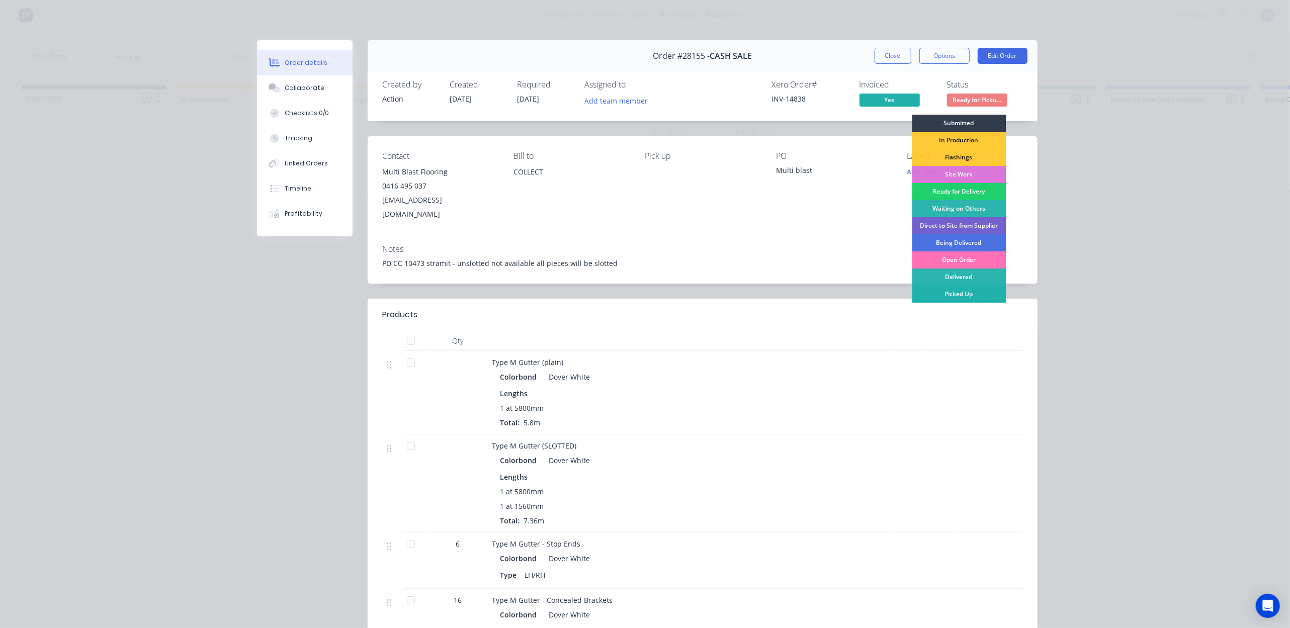
click at [952, 288] on div "Picked Up" at bounding box center [959, 294] width 94 height 17
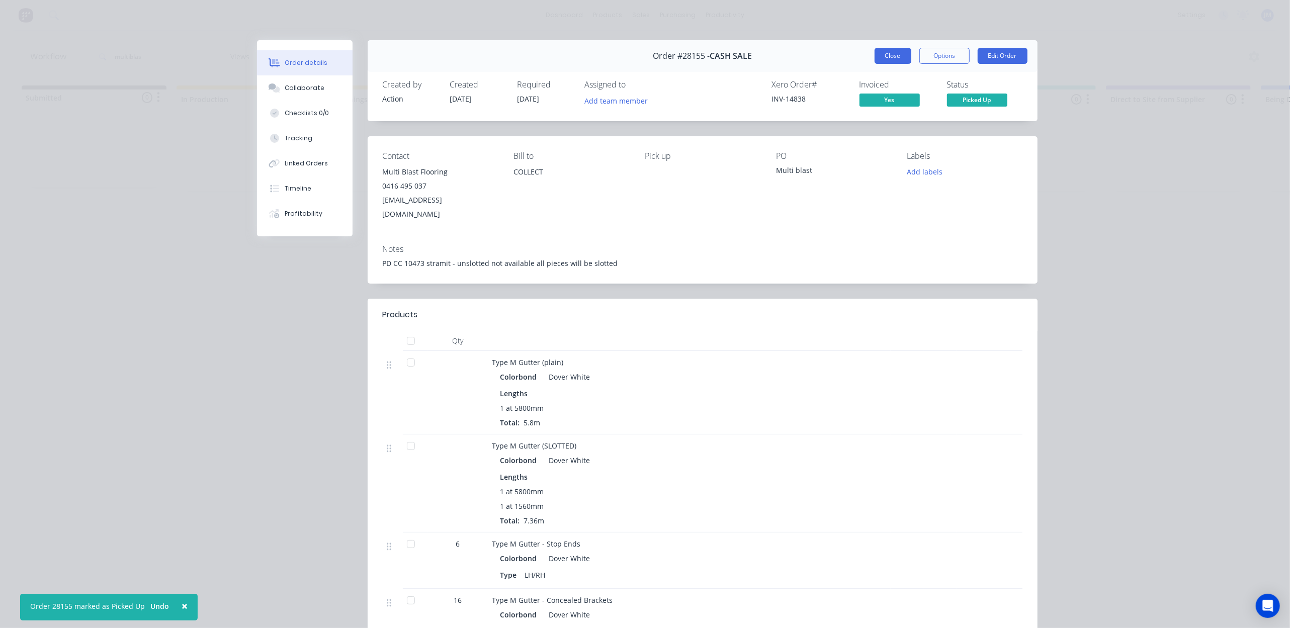
click at [881, 53] on button "Close" at bounding box center [893, 56] width 37 height 16
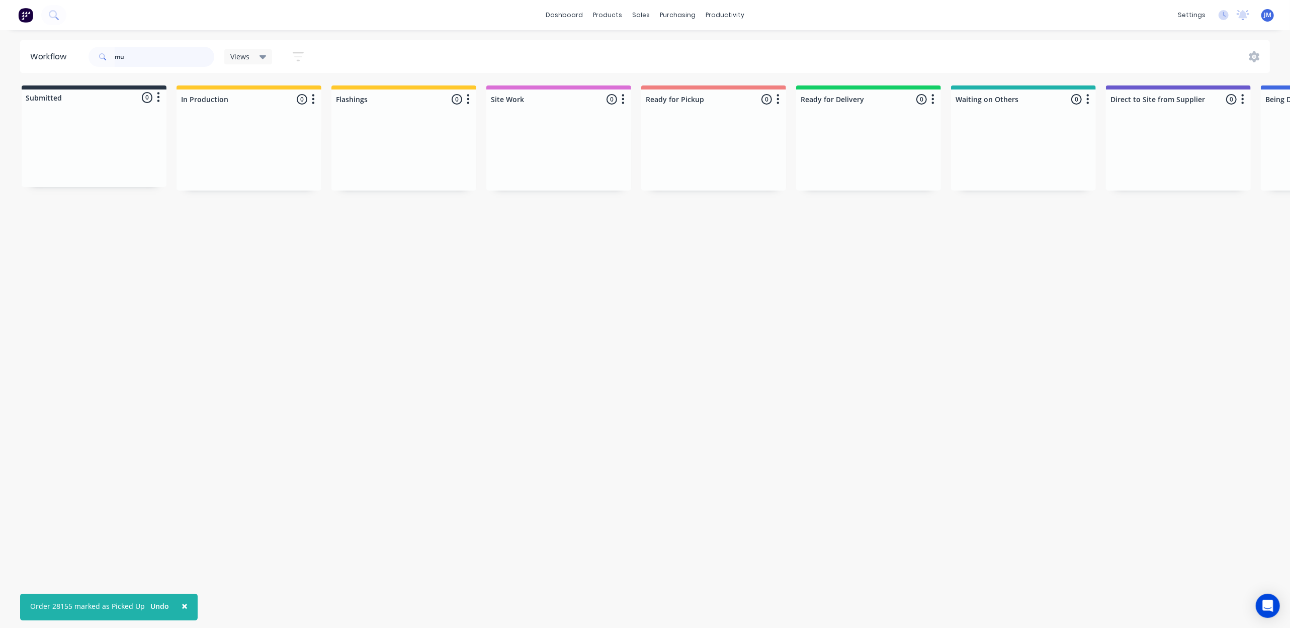
type input "m"
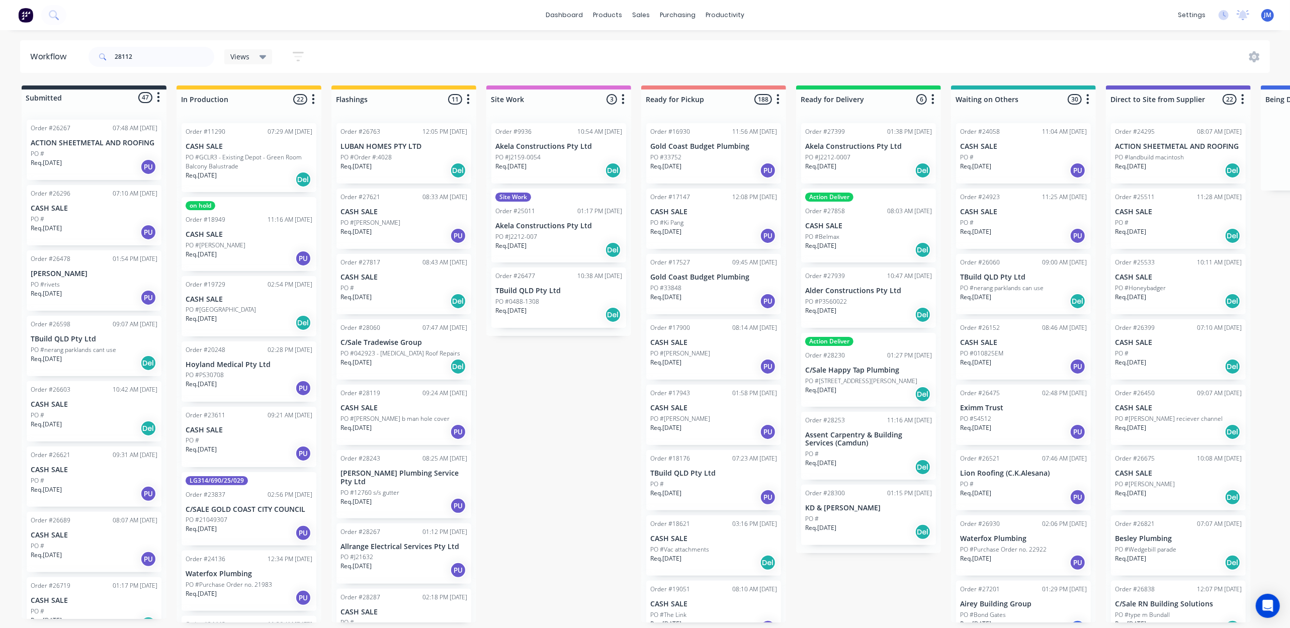
drag, startPoint x: 1211, startPoint y: 25, endPoint x: 684, endPoint y: 161, distance: 544.4
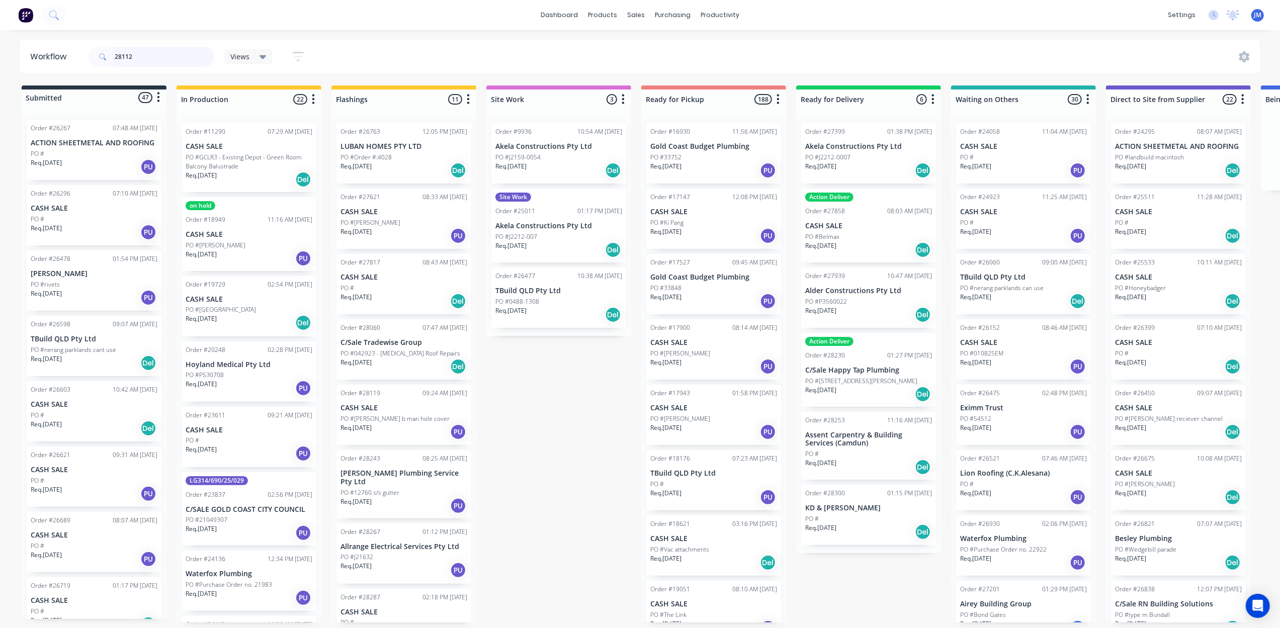
drag, startPoint x: 147, startPoint y: 60, endPoint x: 142, endPoint y: 71, distance: 12.4
click at [147, 63] on input "28112" at bounding box center [165, 57] width 100 height 20
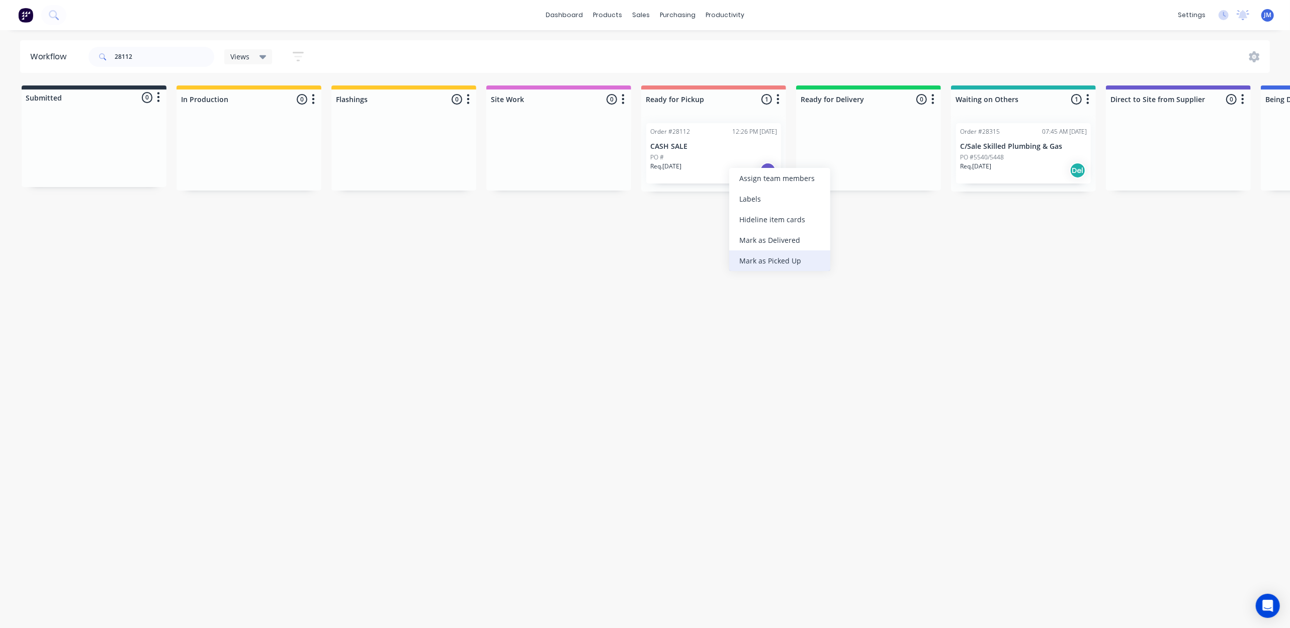
click at [746, 265] on div "Mark as Picked Up" at bounding box center [779, 260] width 101 height 21
drag, startPoint x: 141, startPoint y: 54, endPoint x: 134, endPoint y: 51, distance: 7.7
click at [141, 54] on input "28112" at bounding box center [165, 57] width 100 height 20
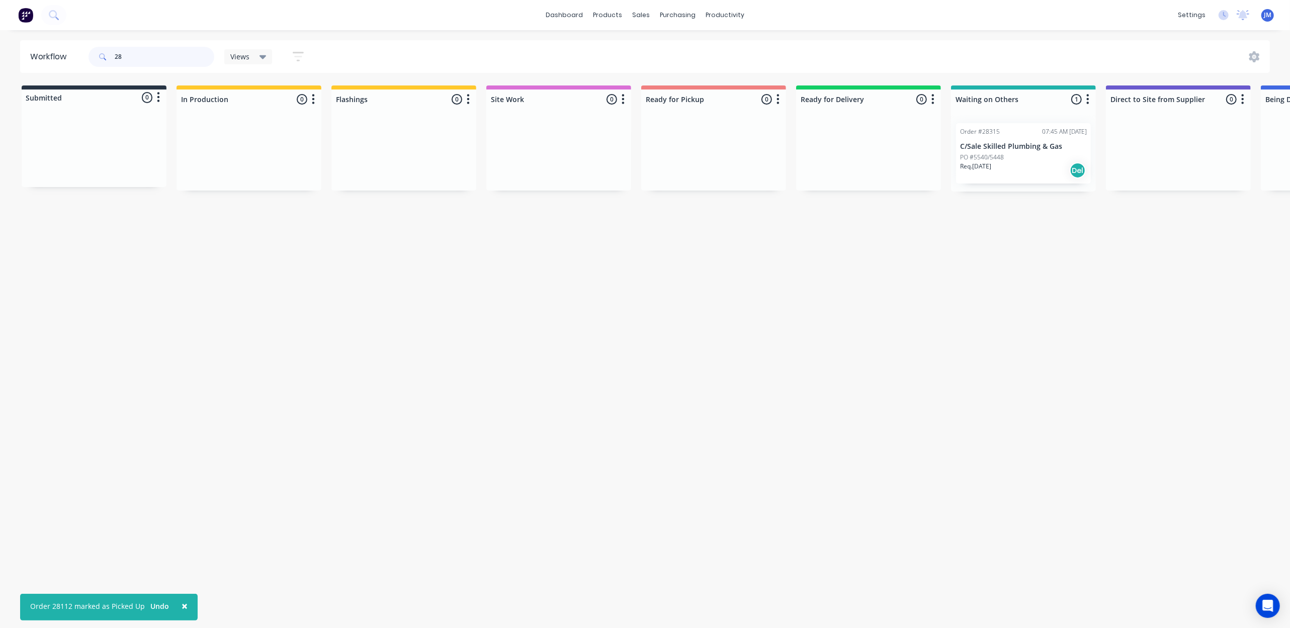
type input "2"
type input "hipperson"
click at [1003, 157] on div "PO #" at bounding box center [1023, 157] width 127 height 9
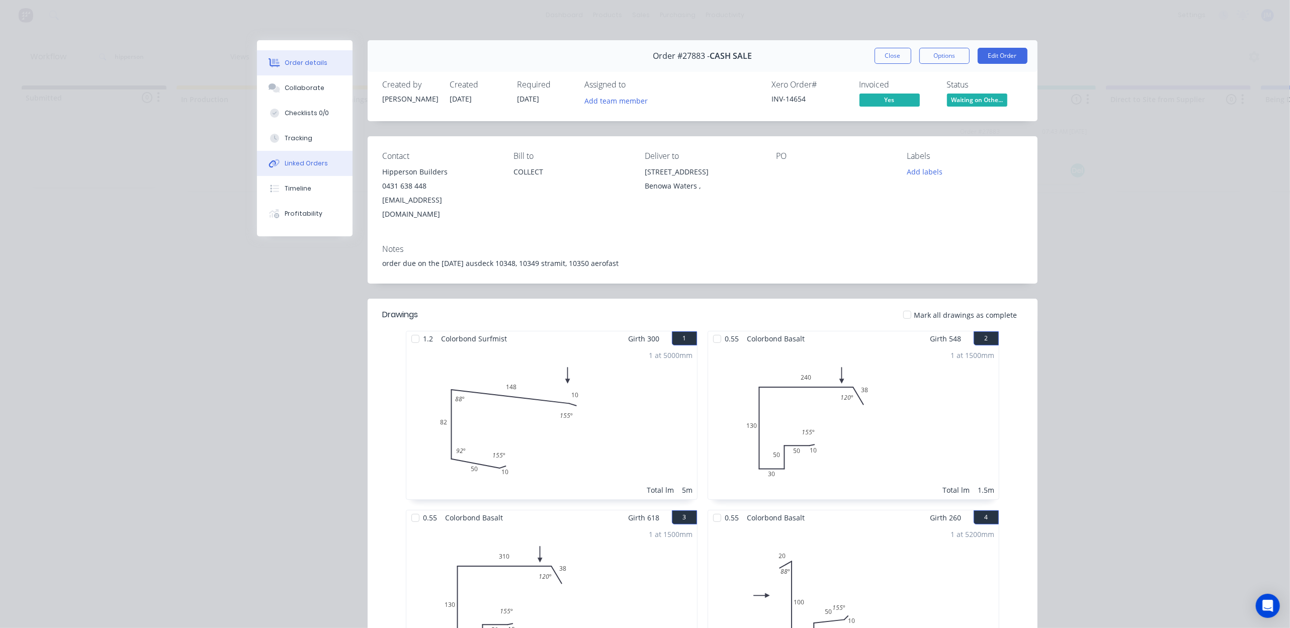
click at [313, 167] on div "Linked Orders" at bounding box center [306, 163] width 43 height 9
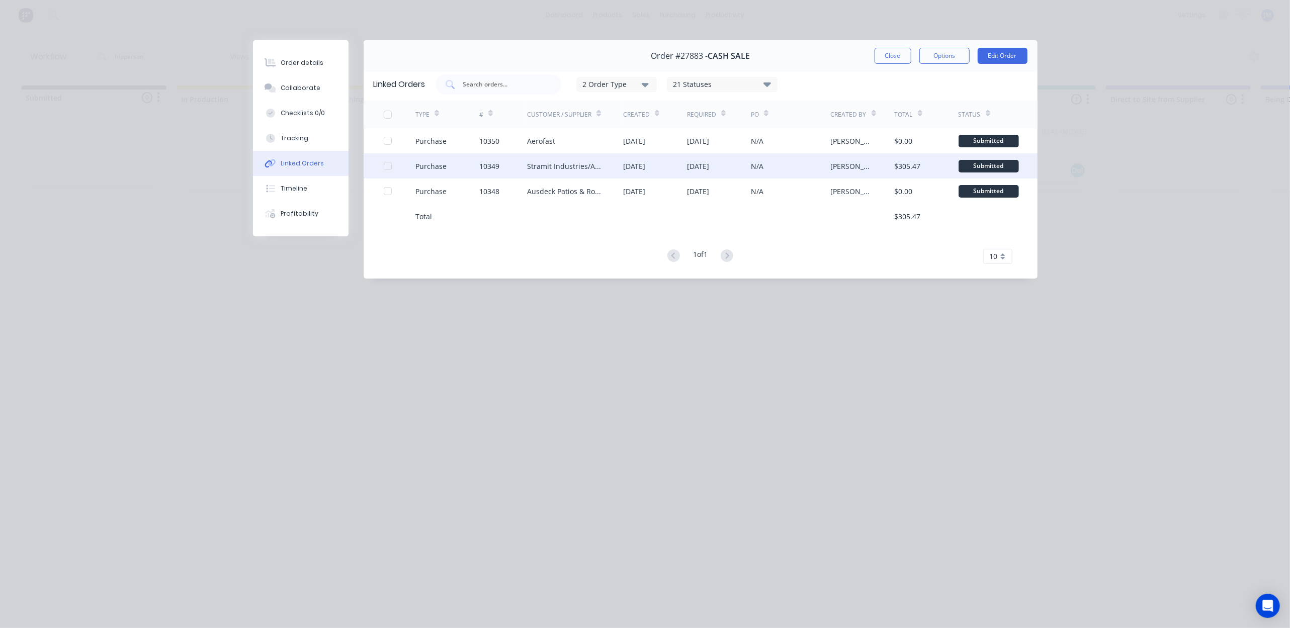
click at [496, 168] on div "10349" at bounding box center [489, 166] width 20 height 11
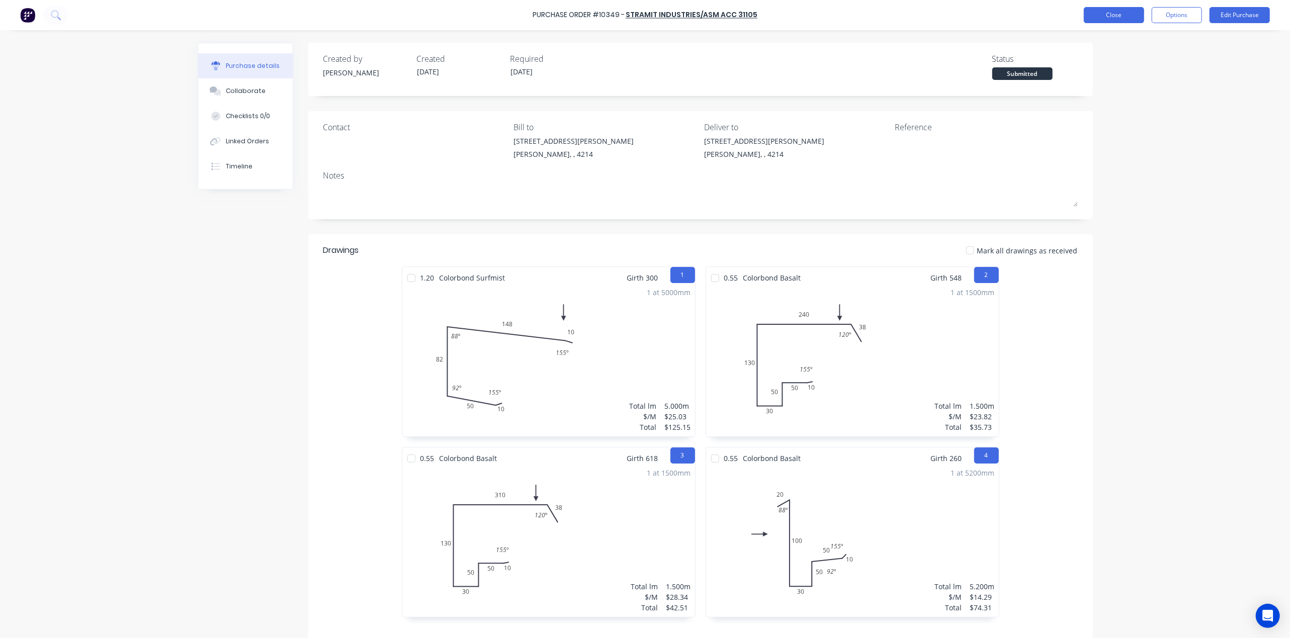
click at [1104, 15] on button "Close" at bounding box center [1114, 15] width 60 height 16
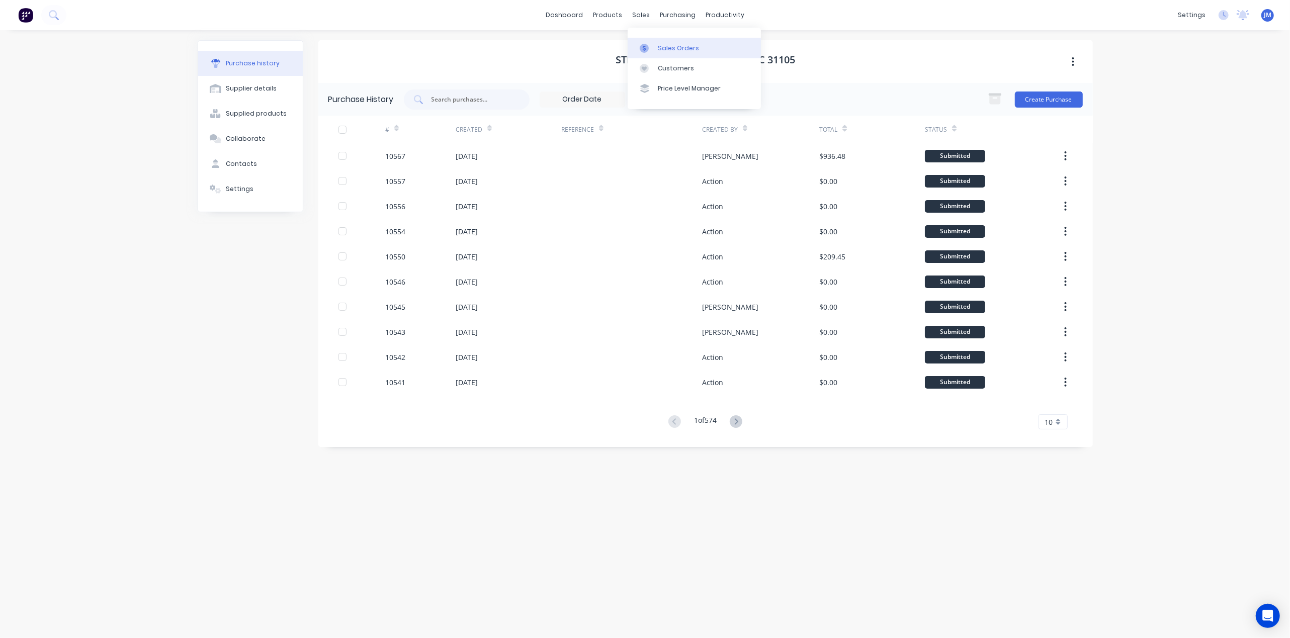
click at [652, 45] on div at bounding box center [647, 48] width 15 height 9
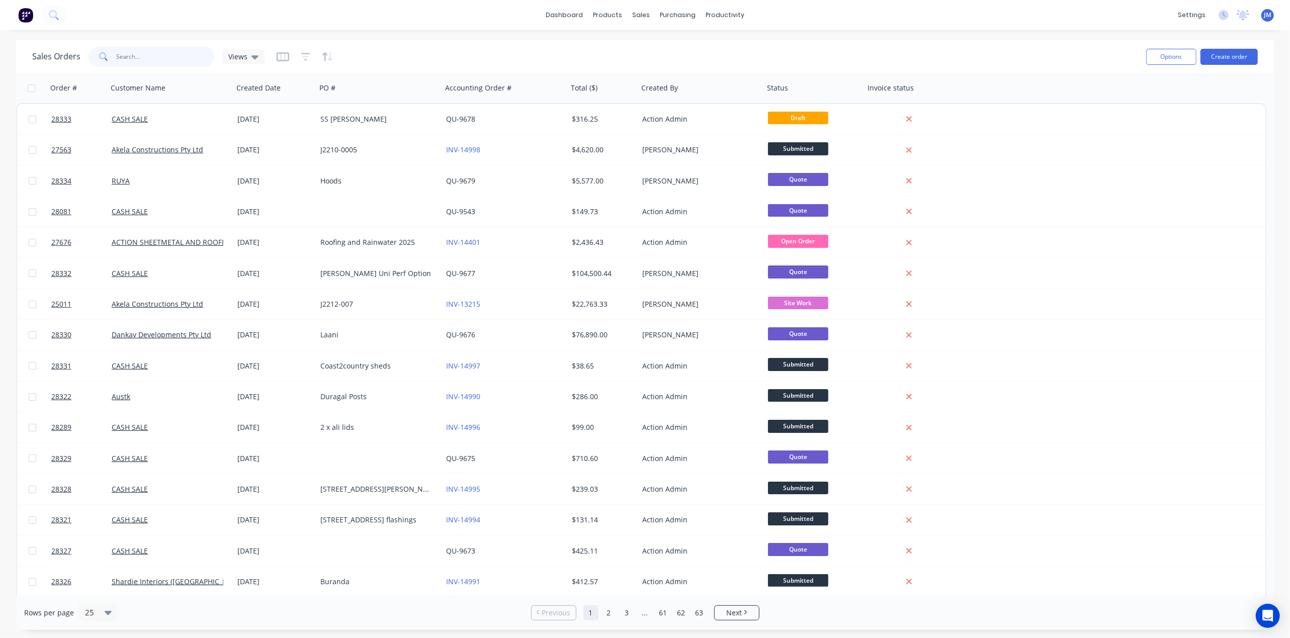
click at [152, 51] on input "text" at bounding box center [166, 57] width 98 height 20
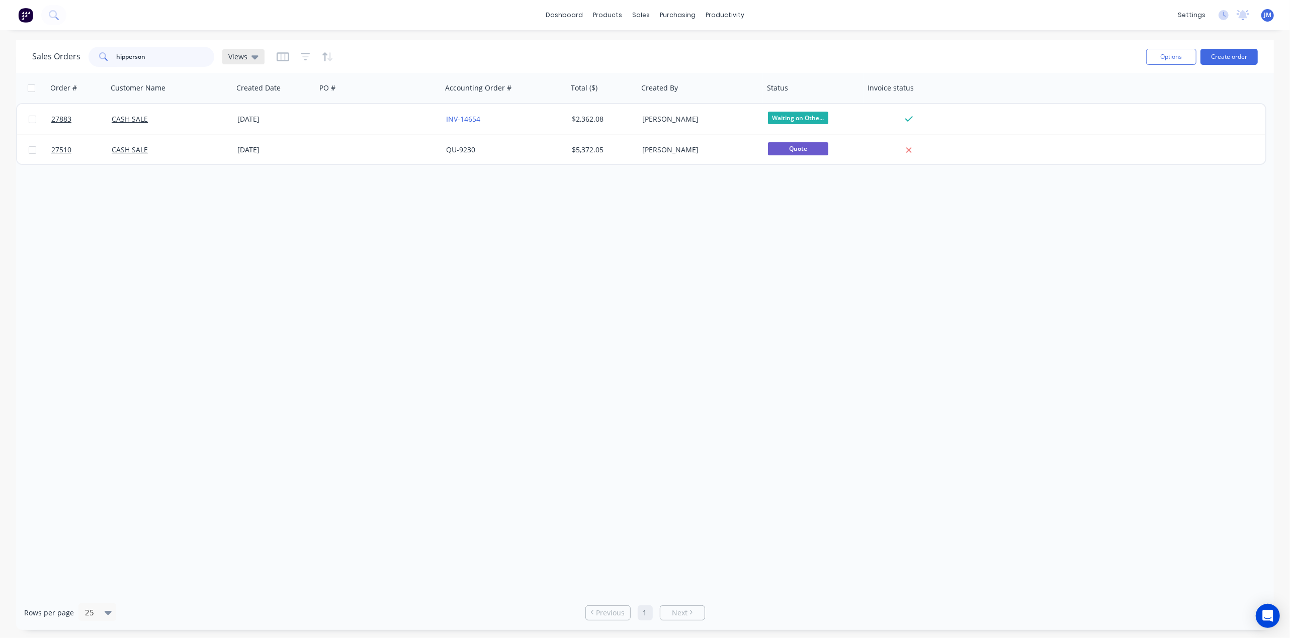
type input "hipperson"
drag, startPoint x: 254, startPoint y: 57, endPoint x: 278, endPoint y: 65, distance: 24.5
click at [255, 56] on icon at bounding box center [254, 57] width 7 height 4
click at [280, 161] on button "Archived" at bounding box center [282, 162] width 115 height 12
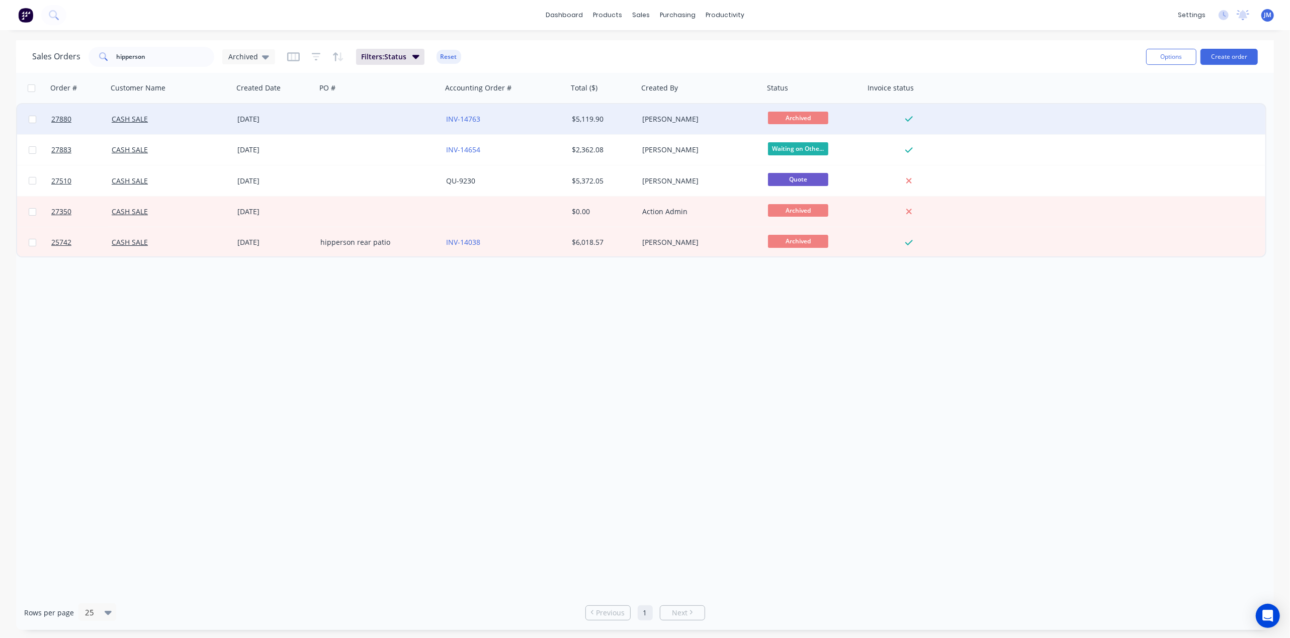
click at [389, 118] on div at bounding box center [379, 119] width 126 height 30
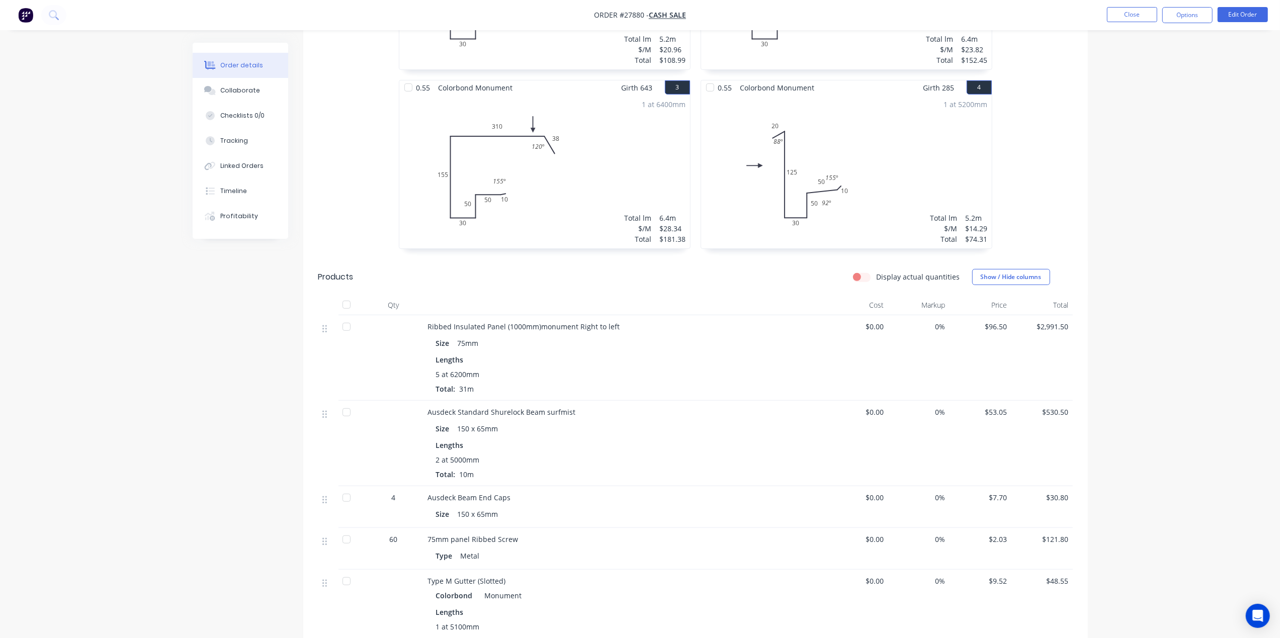
scroll to position [536, 0]
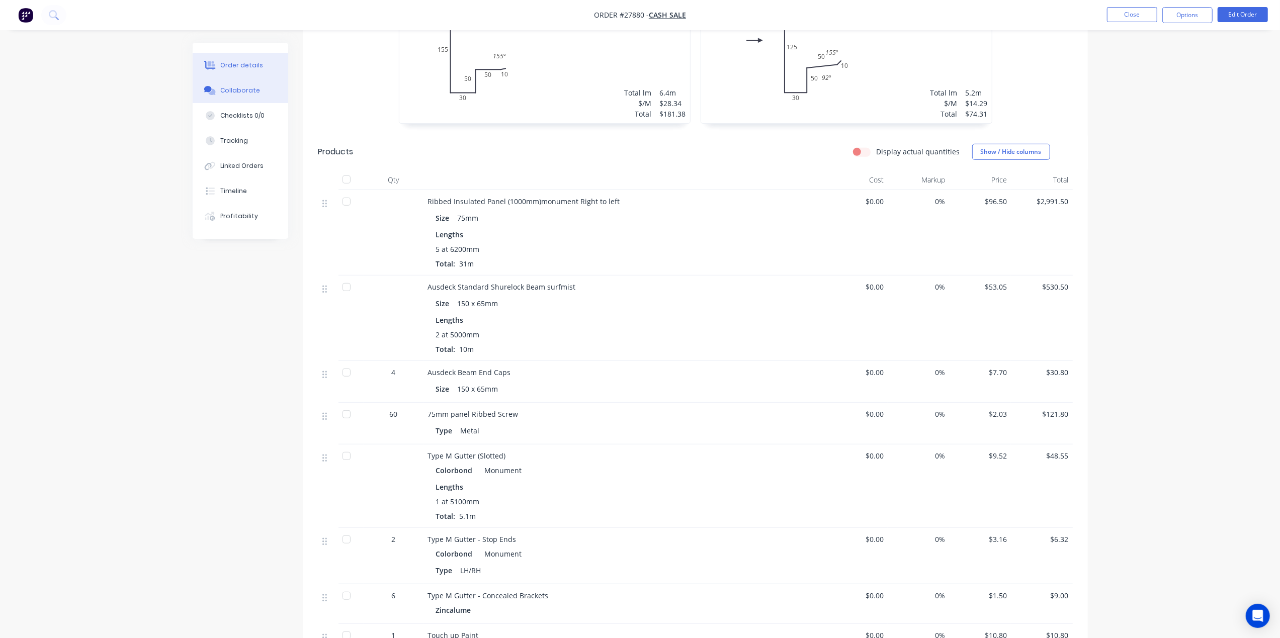
click at [268, 95] on button "Collaborate" at bounding box center [241, 90] width 96 height 25
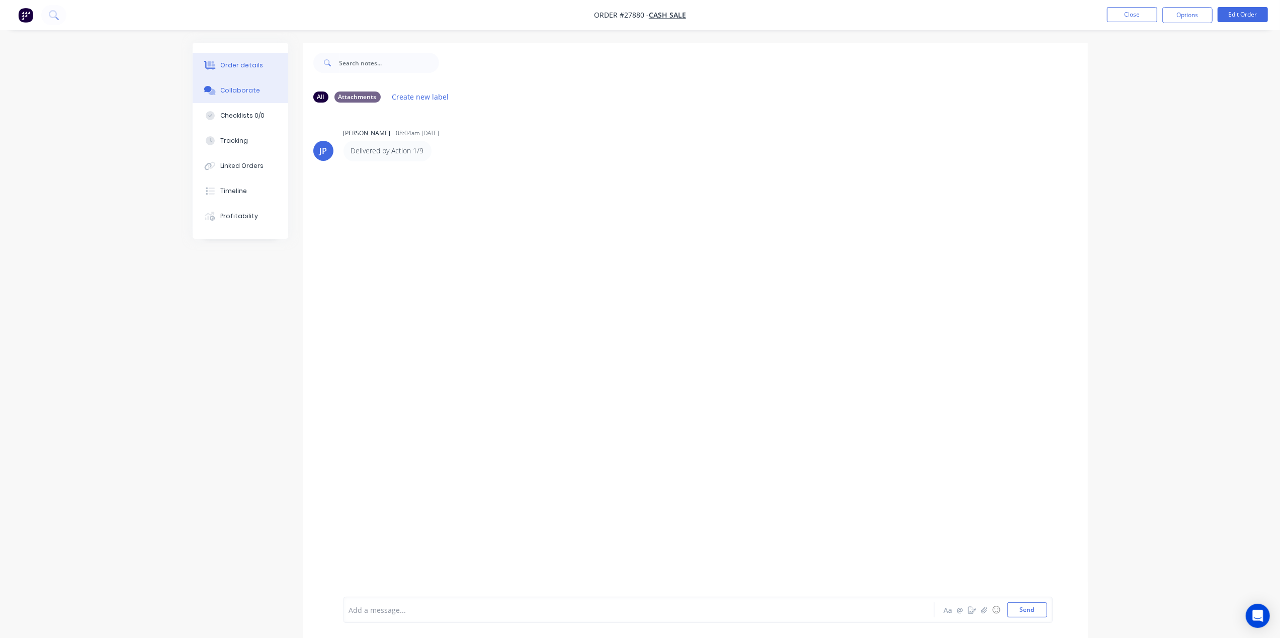
click at [240, 67] on div "Order details" at bounding box center [241, 65] width 43 height 9
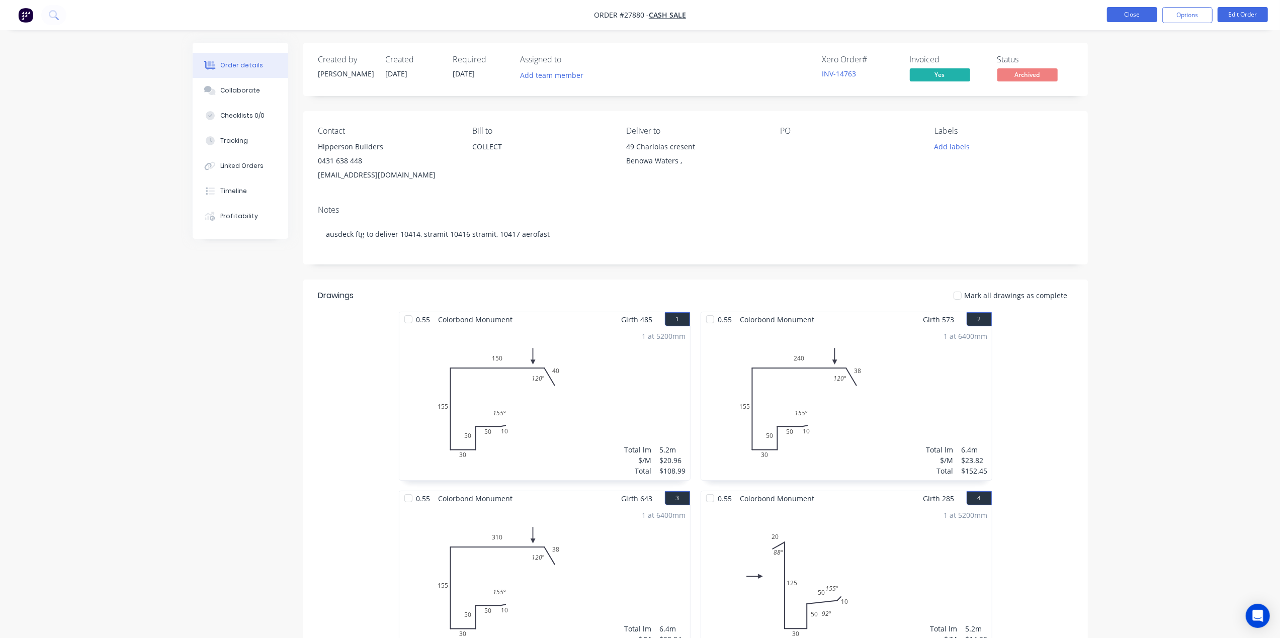
click at [1139, 17] on button "Close" at bounding box center [1132, 14] width 50 height 15
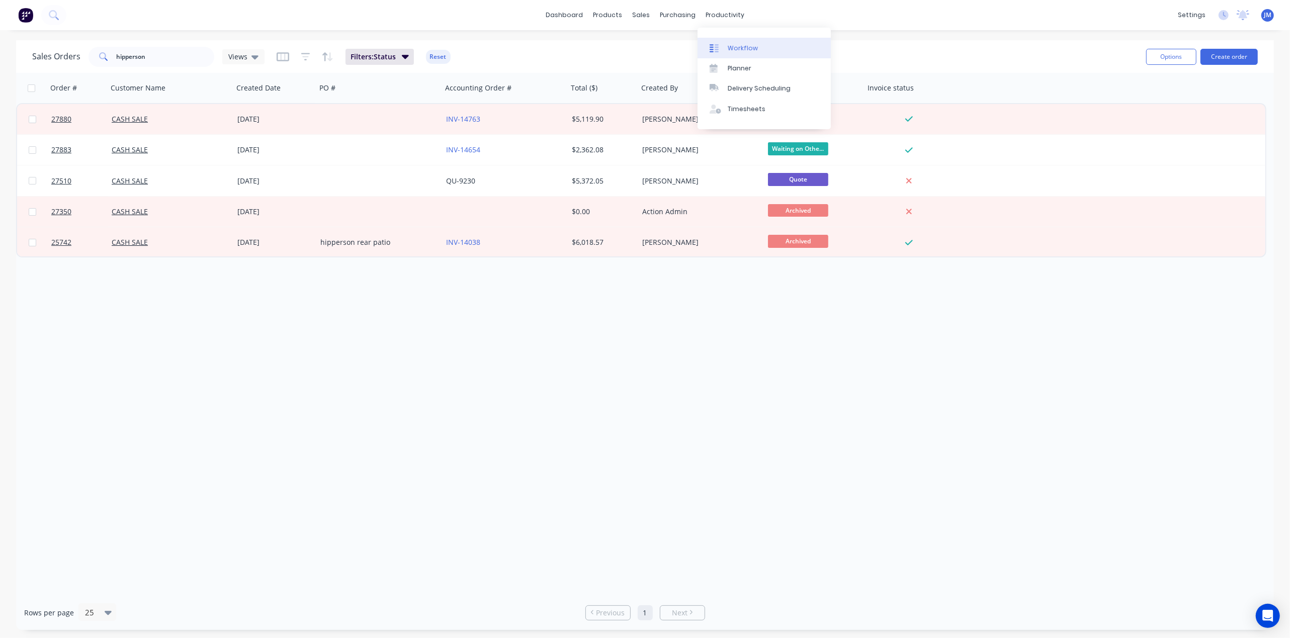
drag, startPoint x: 720, startPoint y: 42, endPoint x: 731, endPoint y: 48, distance: 12.2
click at [722, 44] on link "Workflow" at bounding box center [764, 48] width 133 height 20
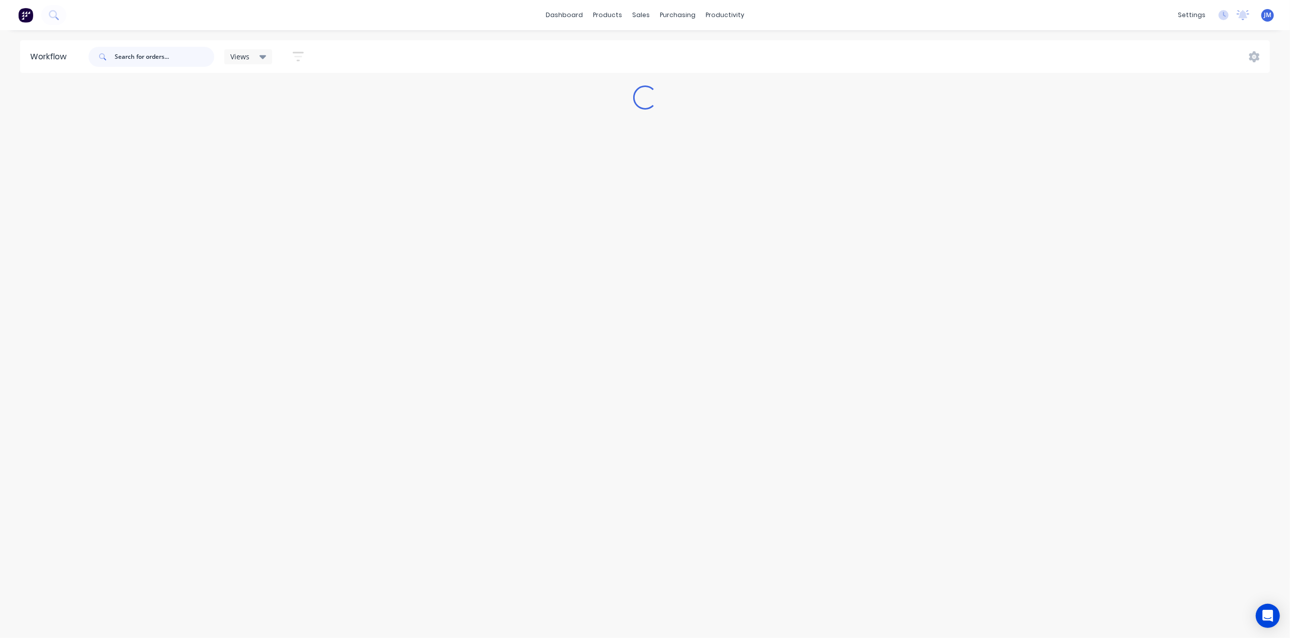
click at [138, 59] on input "text" at bounding box center [165, 57] width 100 height 20
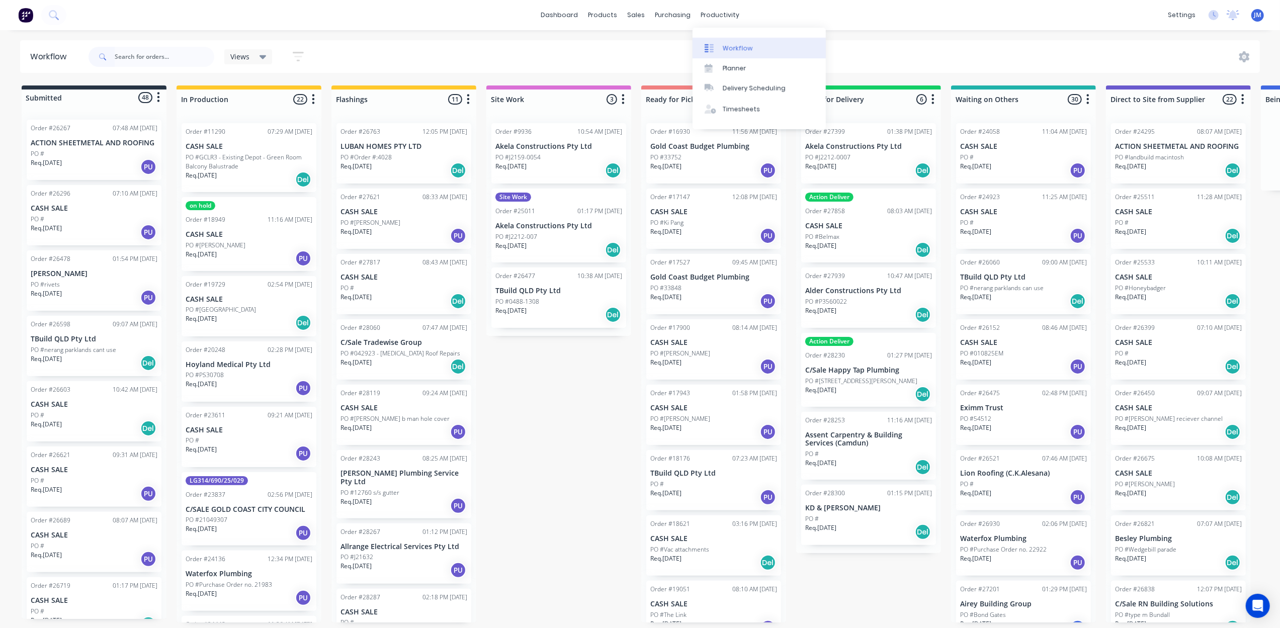
click at [735, 44] on div "Workflow" at bounding box center [738, 48] width 30 height 9
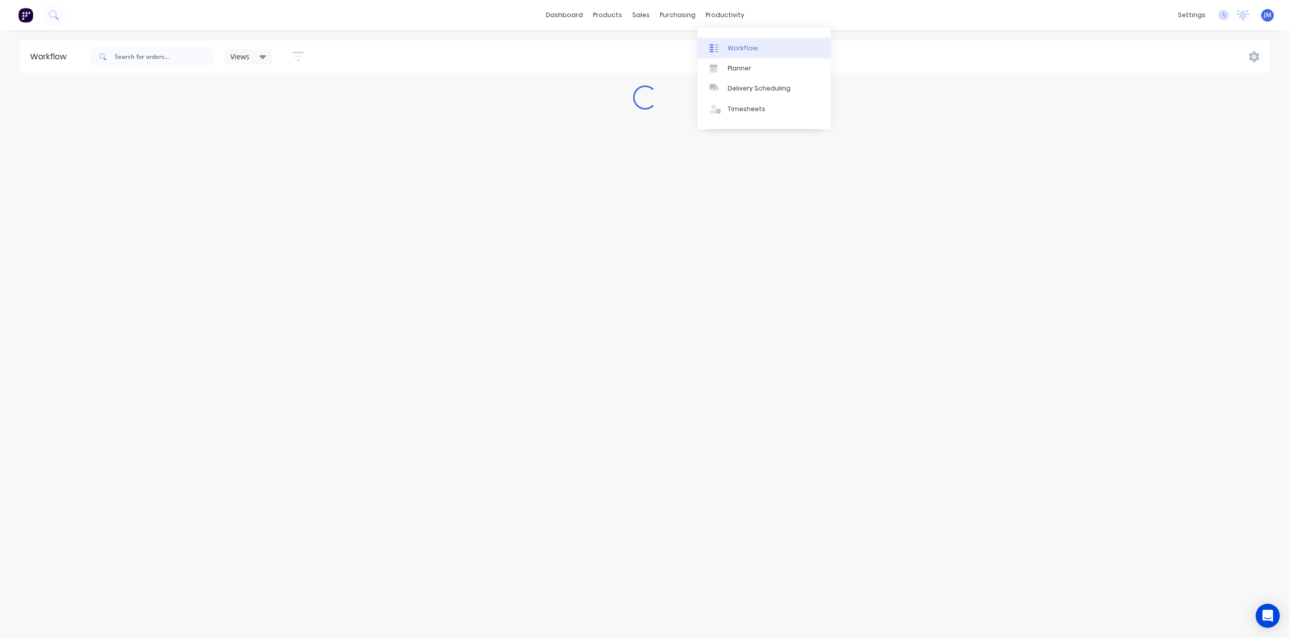
click at [733, 55] on link "Workflow" at bounding box center [764, 48] width 133 height 20
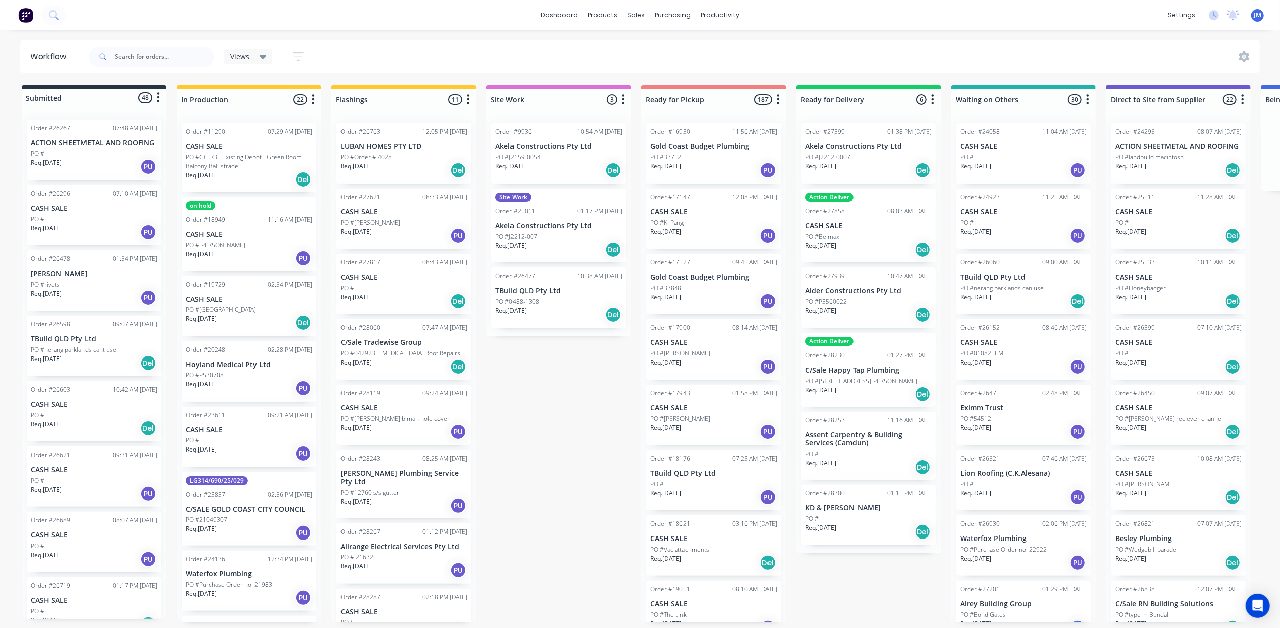
click at [118, 55] on div at bounding box center [152, 57] width 126 height 20
click at [178, 56] on input "text" at bounding box center [165, 57] width 100 height 20
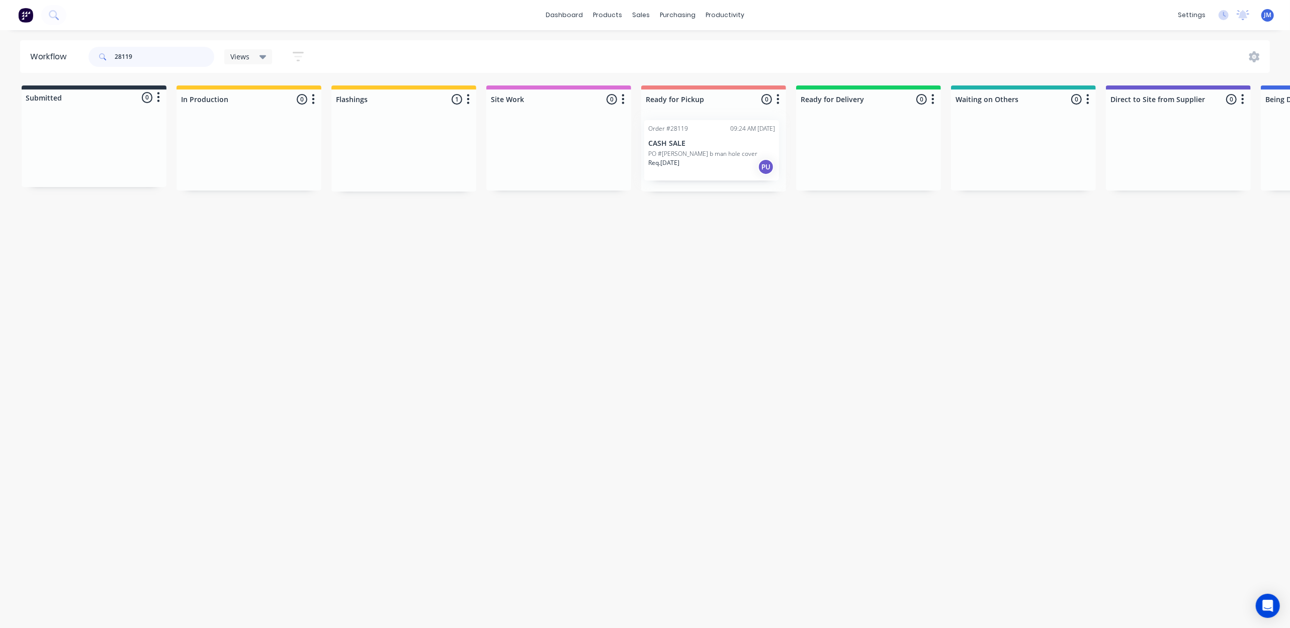
drag, startPoint x: 742, startPoint y: 161, endPoint x: 709, endPoint y: 148, distance: 36.3
click at [709, 148] on div "Submitted 0 Status colour #273444 hex #273444 Save Cancel Summaries Total order…" at bounding box center [903, 138] width 1823 height 106
type input "2"
drag, startPoint x: 653, startPoint y: 174, endPoint x: 649, endPoint y: 169, distance: 6.1
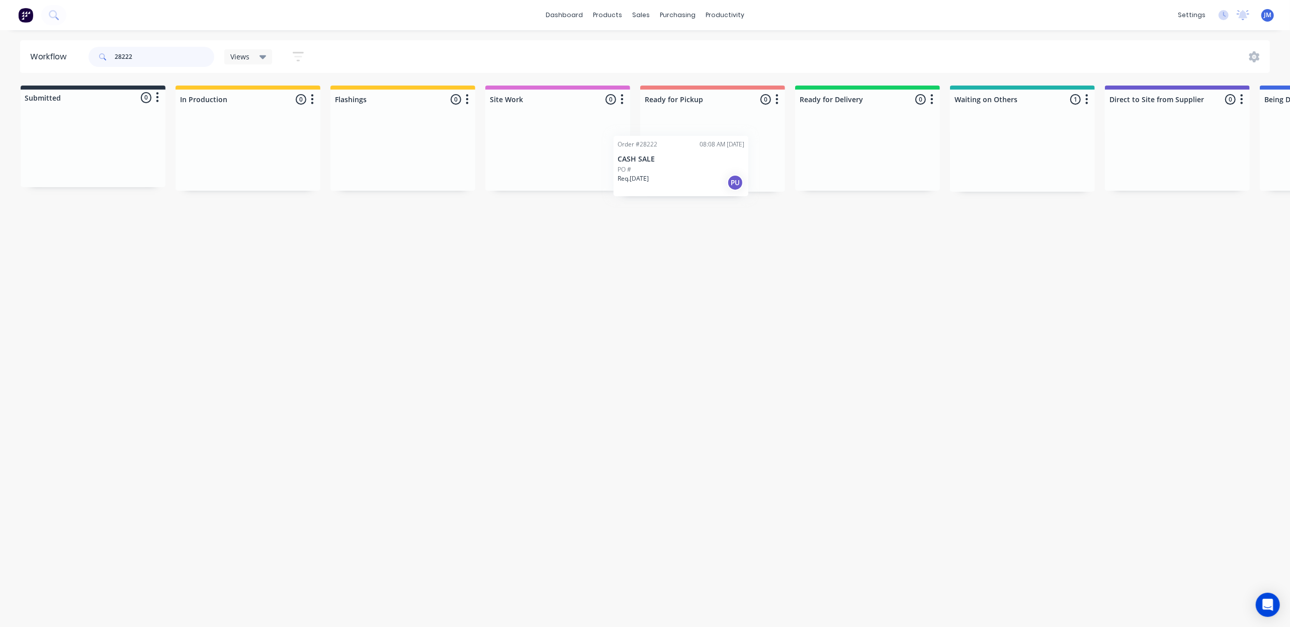
click at [648, 170] on div "Submitted 0 Status colour #273444 hex #273444 Save Cancel Summaries Total order…" at bounding box center [902, 138] width 1823 height 106
type input "2"
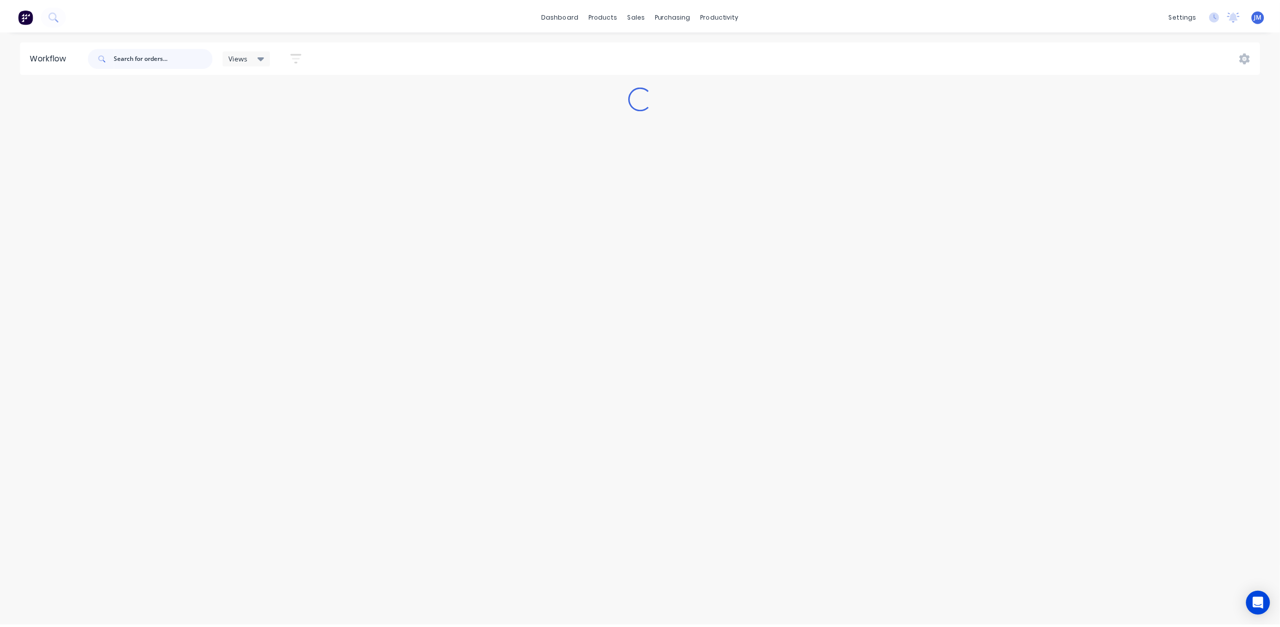
scroll to position [0, 0]
